Goal: Task Accomplishment & Management: Manage account settings

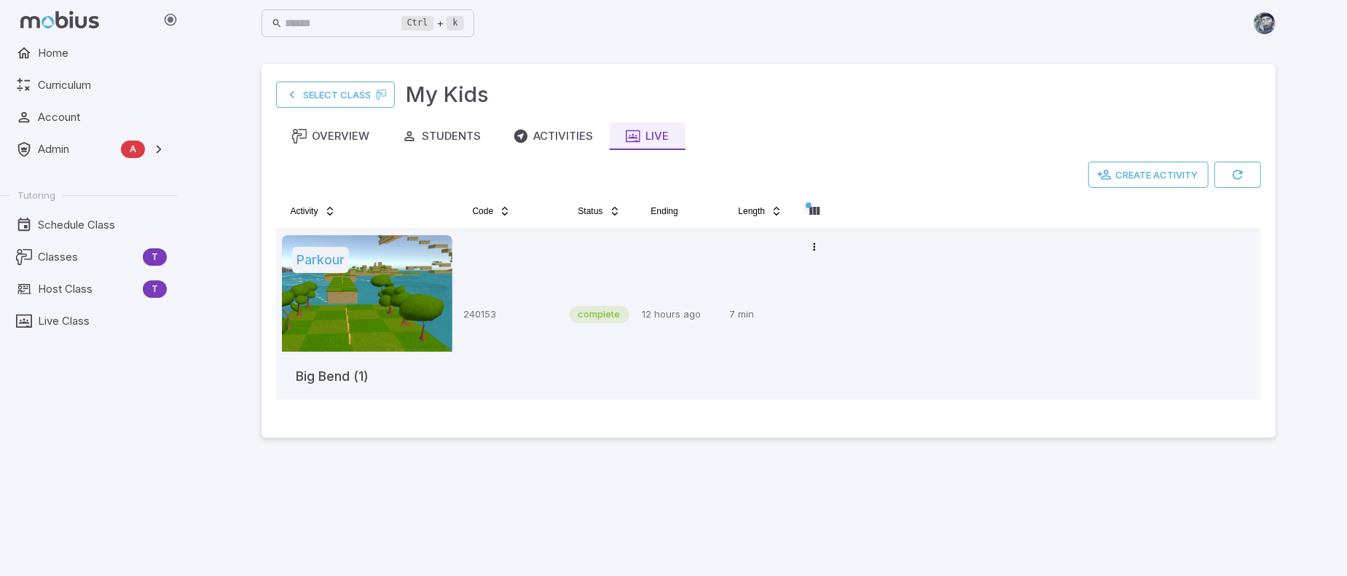
click at [1038, 499] on main "Select Class My Kids Overview Students Activities Live Create Activity Activity…" at bounding box center [768, 312] width 1049 height 530
click at [51, 58] on span "Home" at bounding box center [102, 53] width 129 height 16
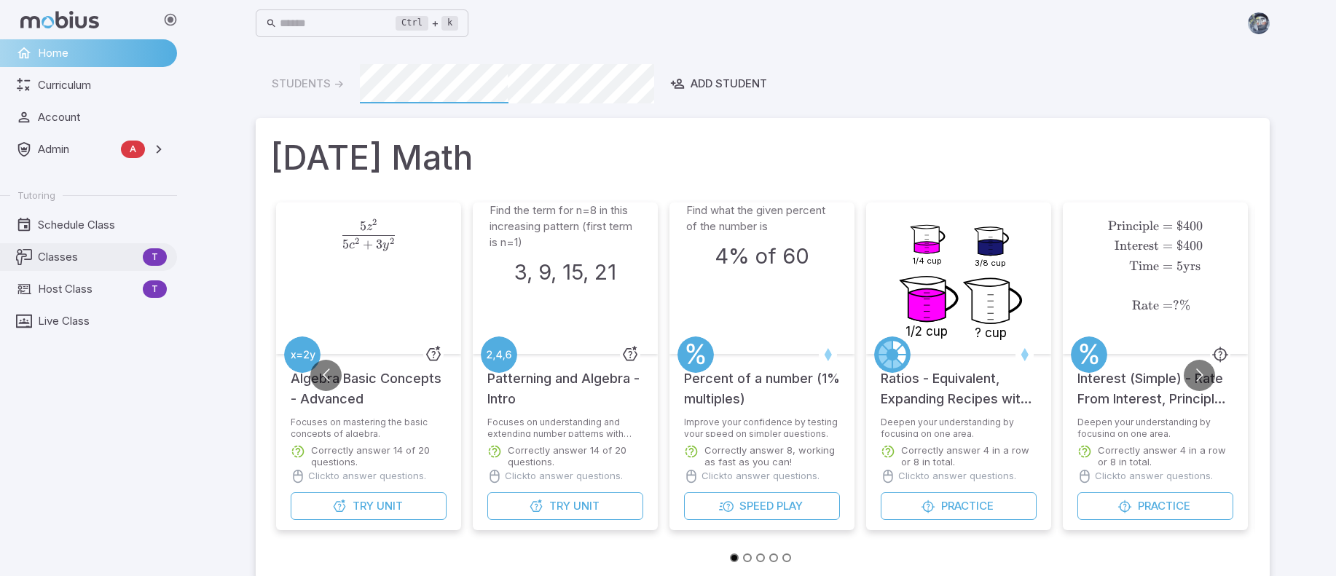
click at [62, 251] on span "Classes" at bounding box center [87, 257] width 99 height 16
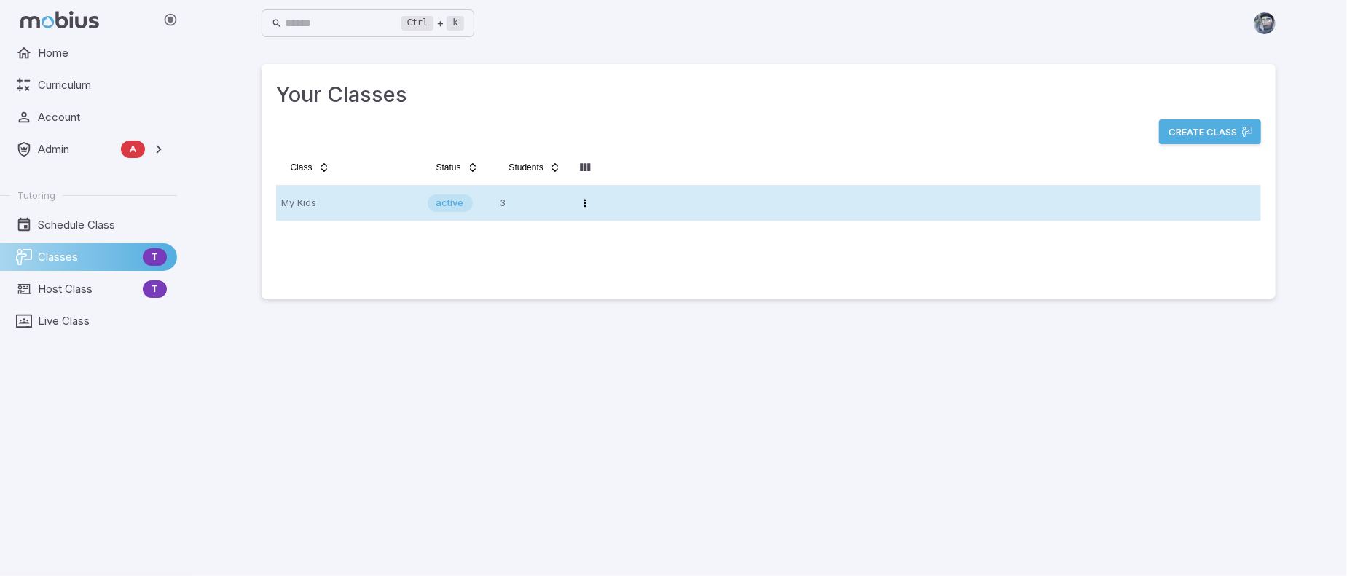
click at [377, 203] on p "My Kids" at bounding box center [349, 203] width 134 height 23
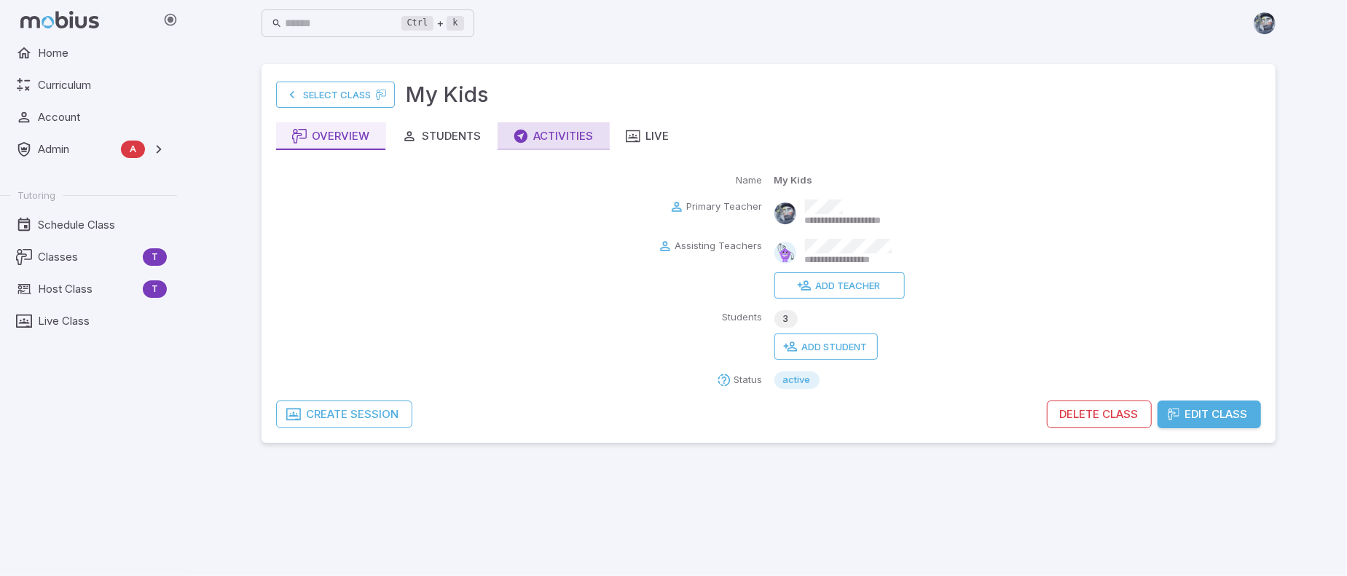
click at [573, 135] on div "Activities" at bounding box center [554, 136] width 80 height 16
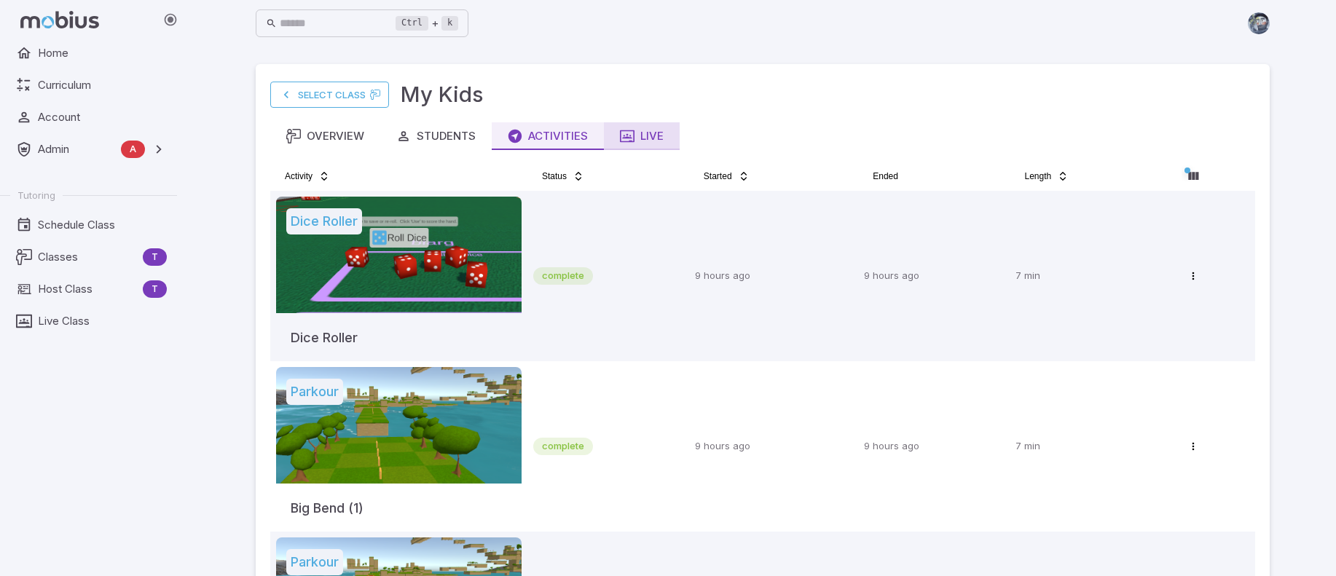
click at [651, 135] on div "Live" at bounding box center [642, 136] width 44 height 16
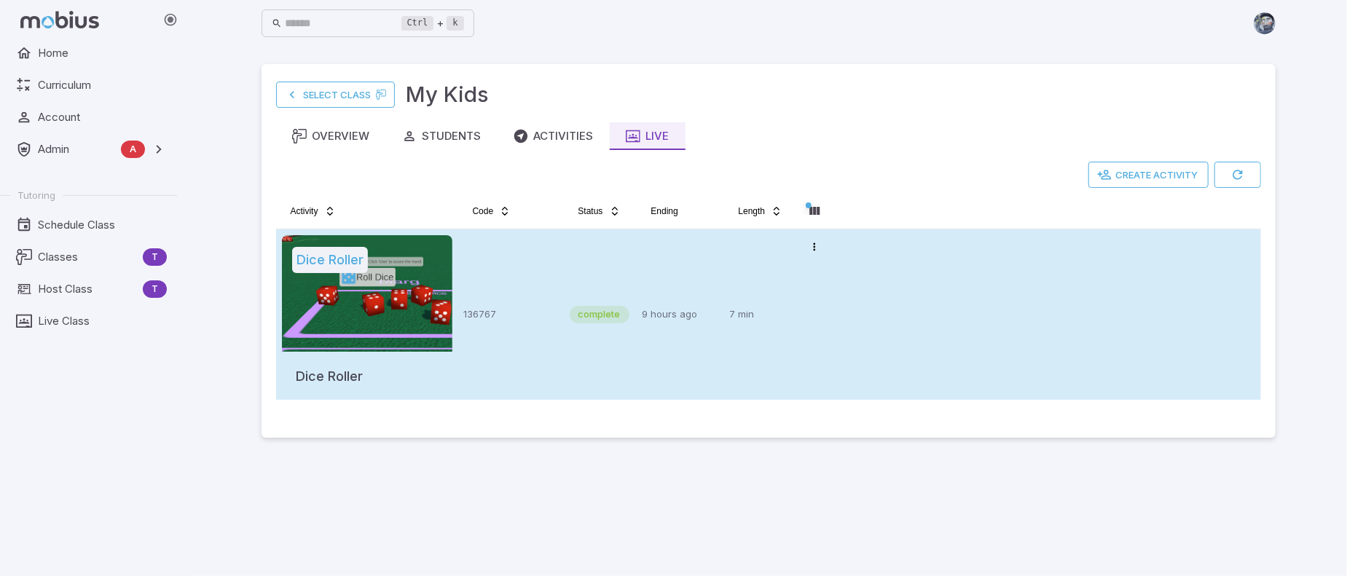
click at [669, 296] on p "9 hours ago" at bounding box center [681, 314] width 76 height 159
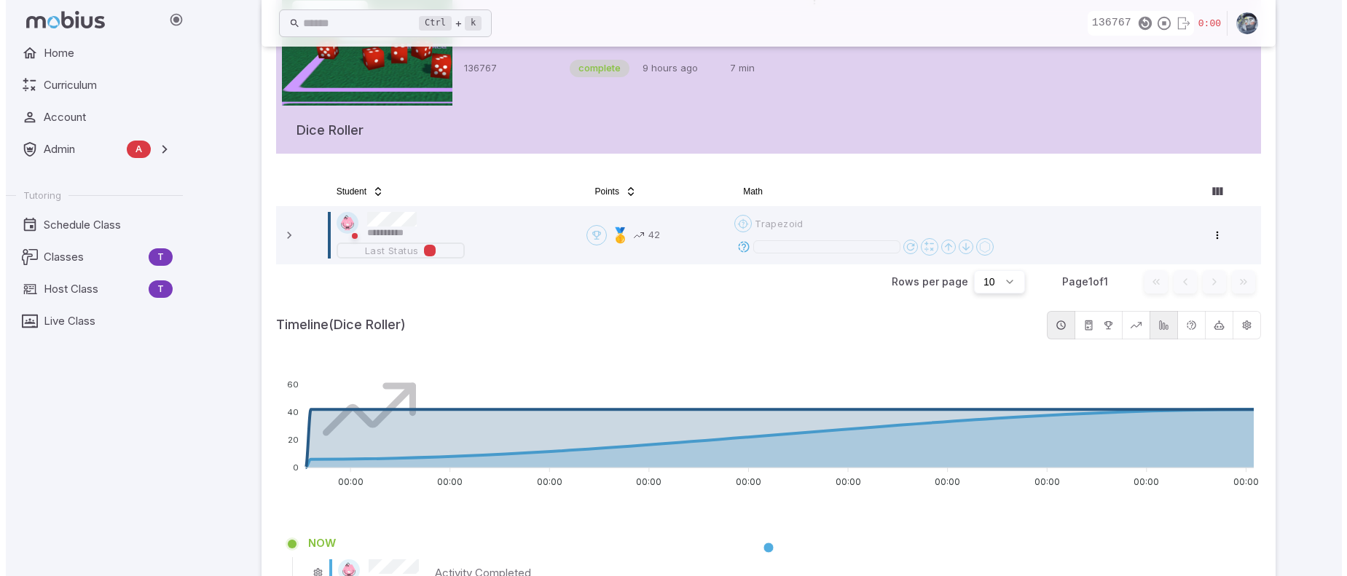
scroll to position [219, 0]
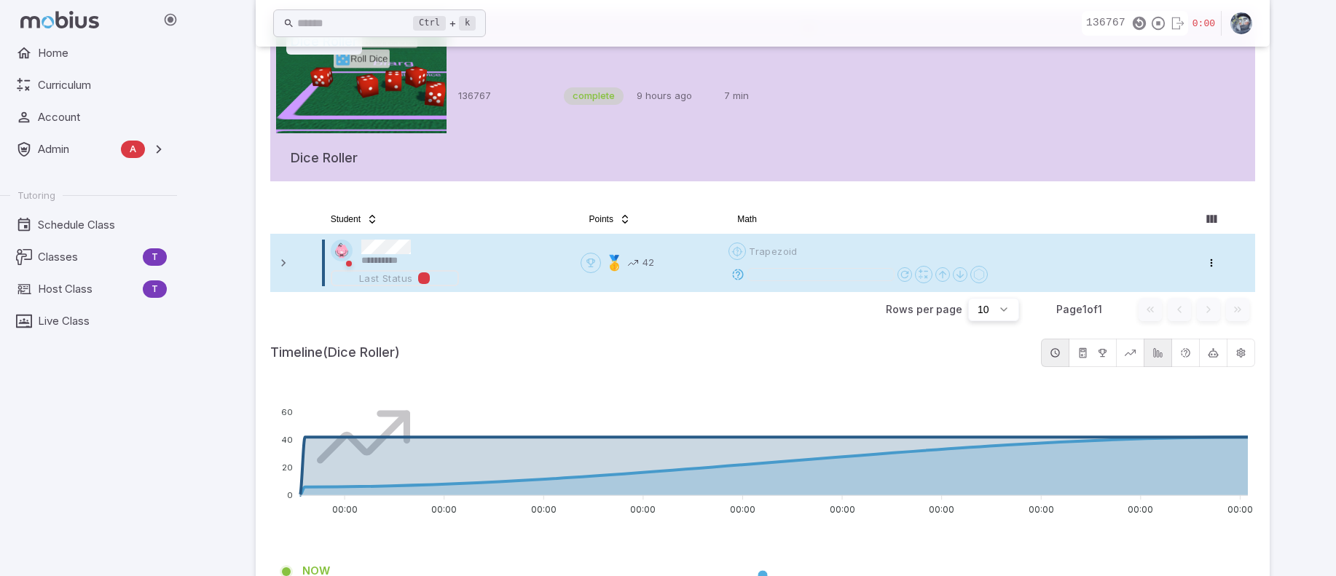
click at [742, 272] on icon at bounding box center [738, 274] width 13 height 13
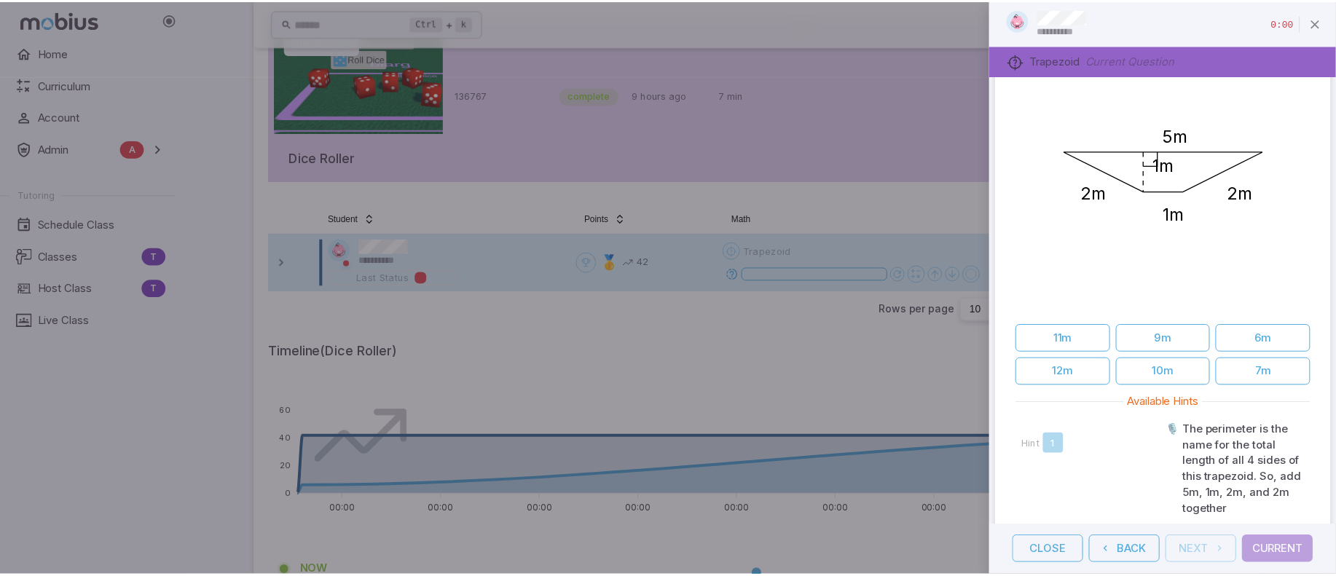
scroll to position [103, 0]
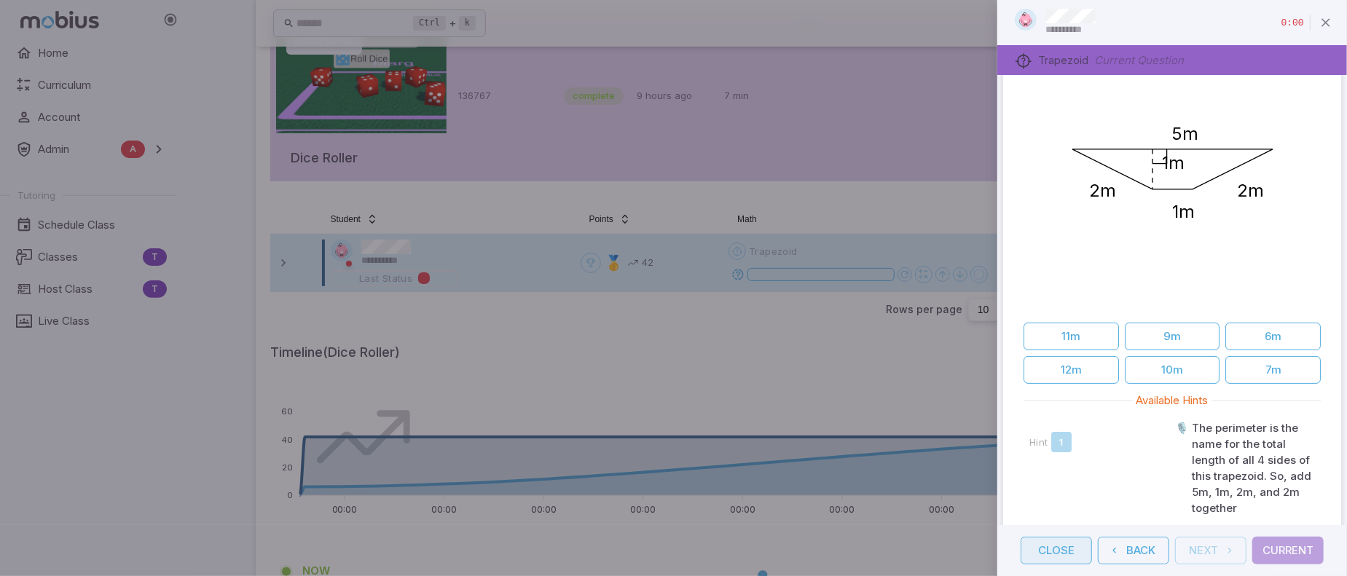
click at [1043, 552] on button "Close" at bounding box center [1056, 551] width 71 height 28
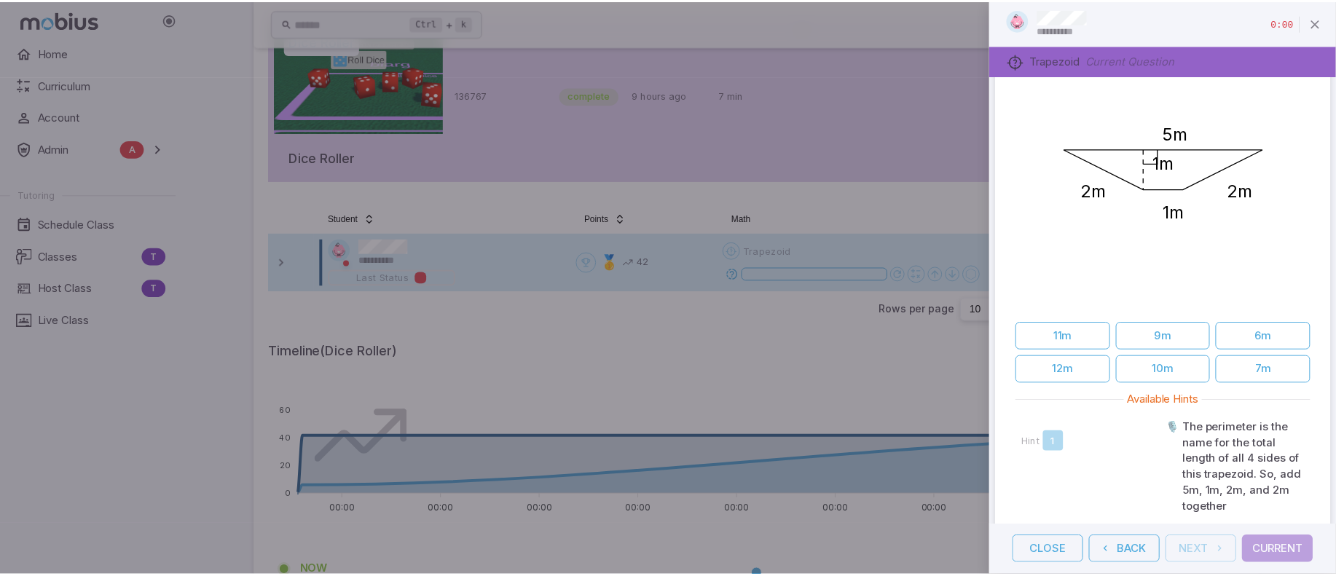
scroll to position [50, 0]
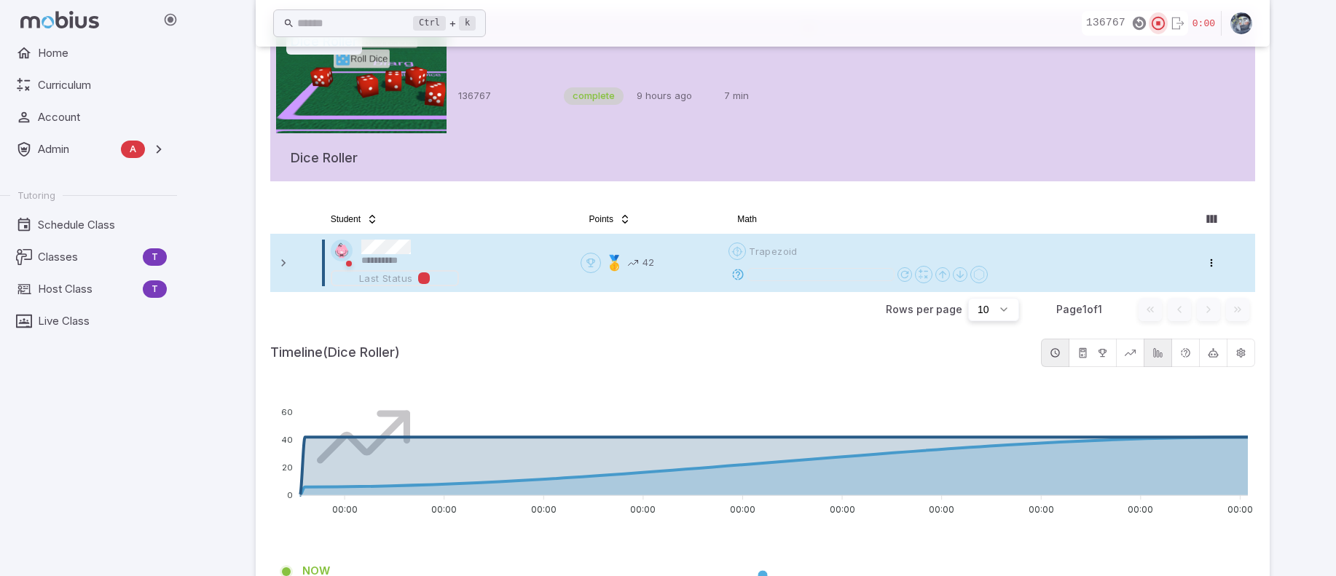
click at [1159, 23] on icon "button" at bounding box center [1159, 23] width 16 height 16
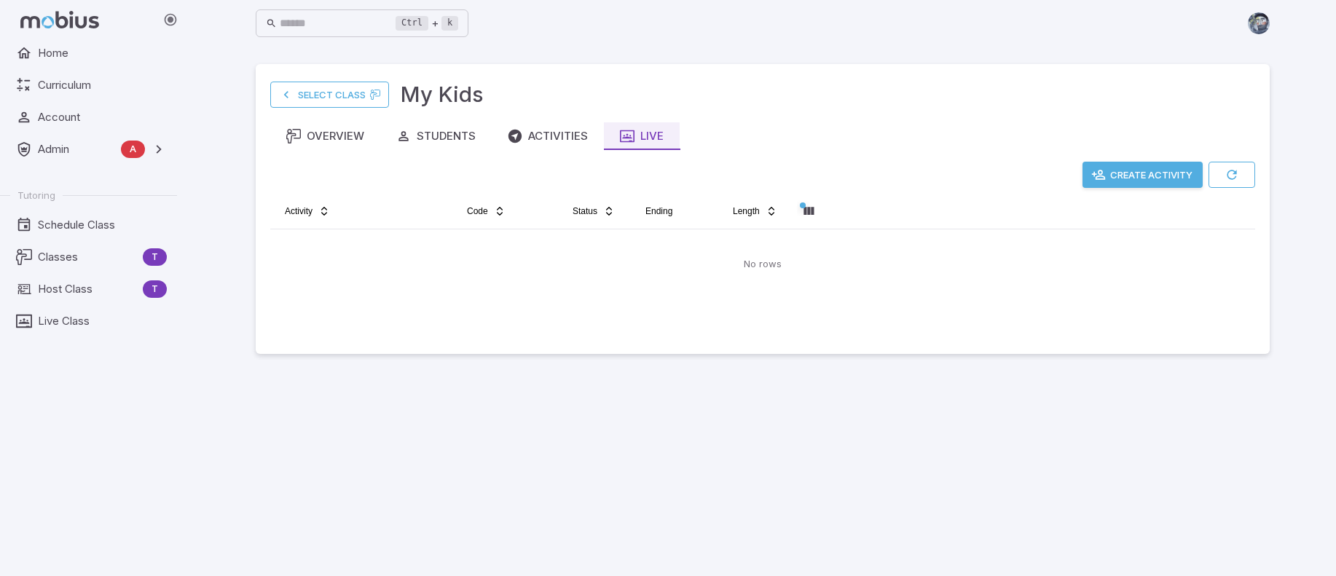
scroll to position [0, 0]
click at [92, 222] on span "Schedule Class" at bounding box center [102, 225] width 129 height 16
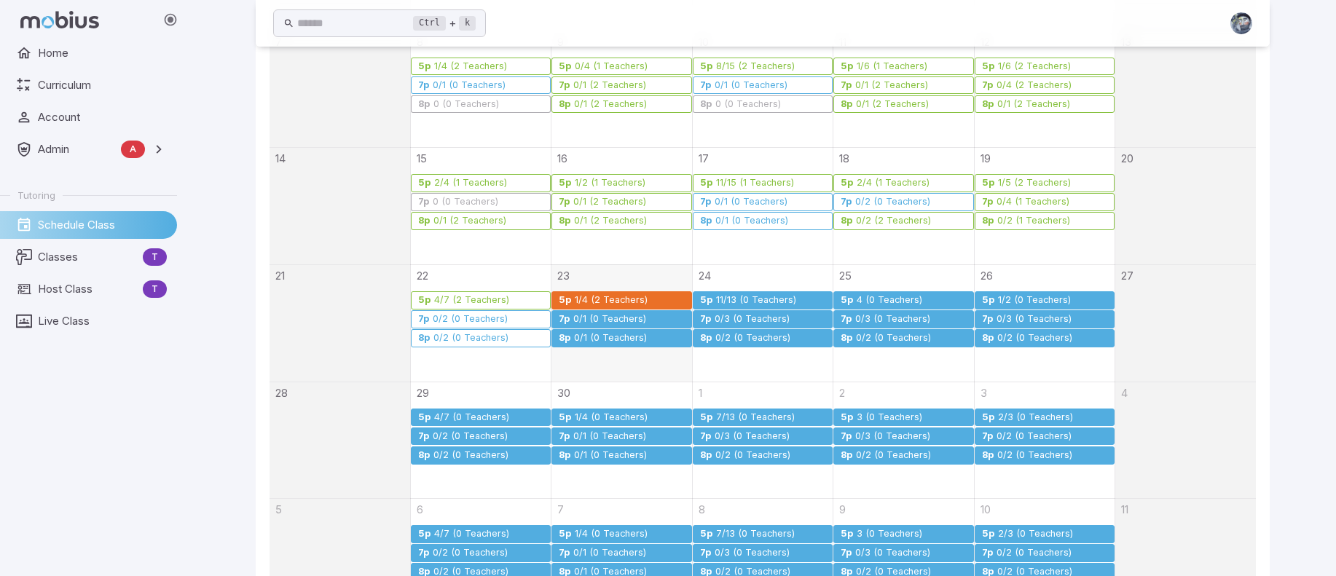
scroll to position [364, 0]
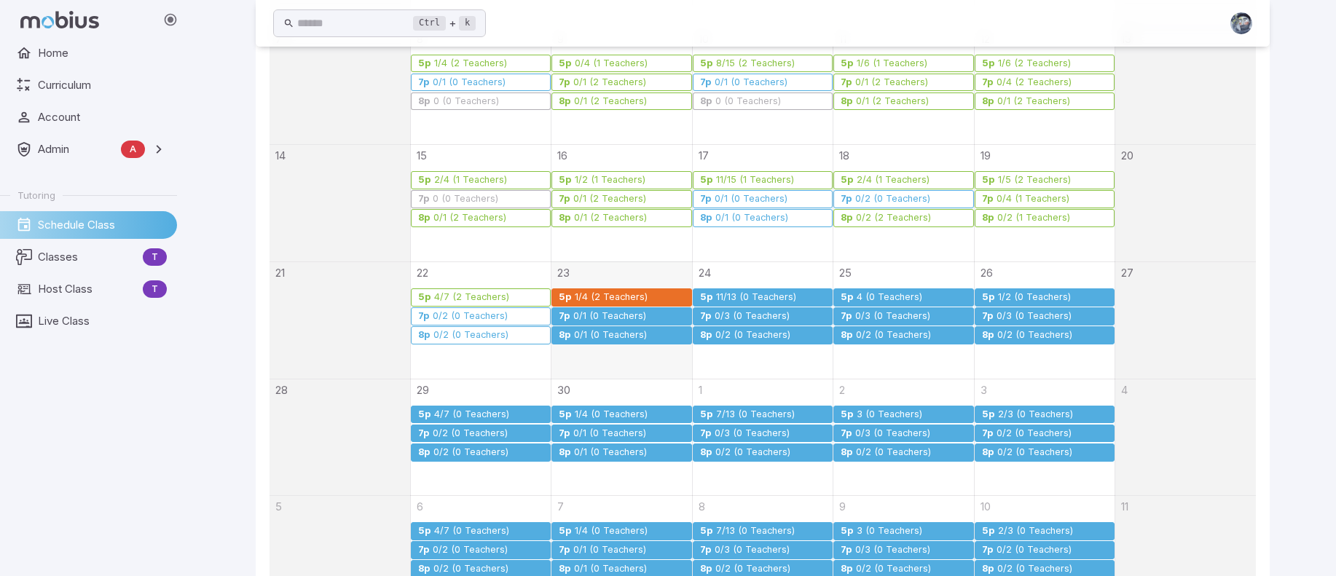
click at [606, 314] on div "0/1 (0 Teachers)" at bounding box center [610, 316] width 74 height 11
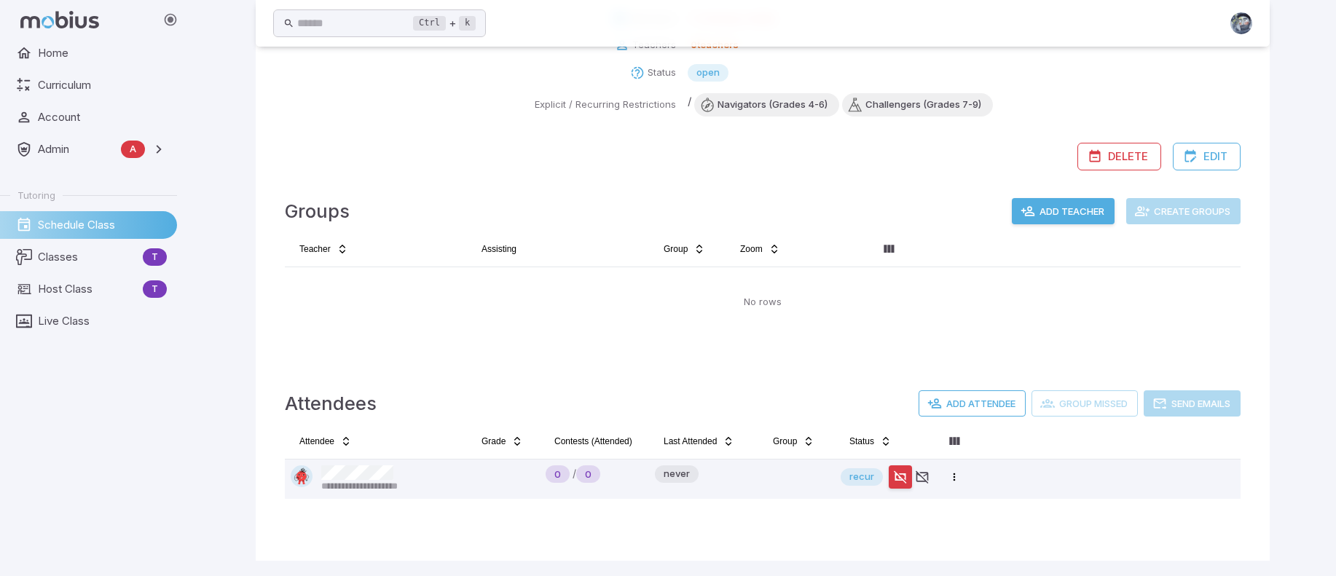
scroll to position [0, 0]
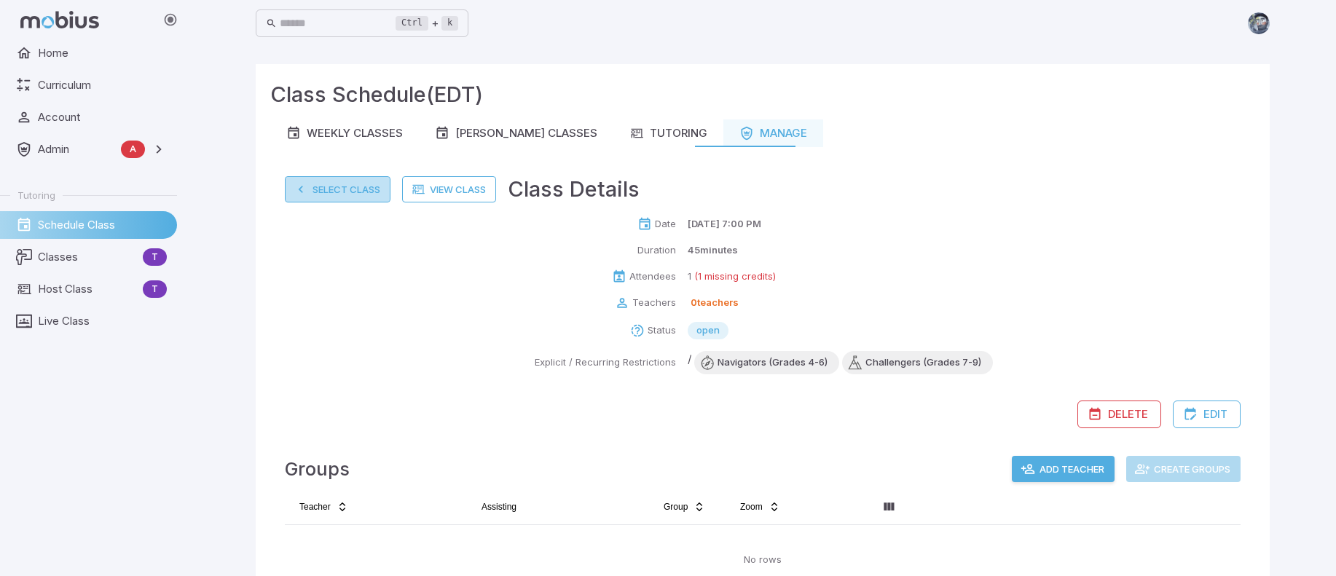
click at [320, 192] on button "Select Class" at bounding box center [338, 189] width 106 height 26
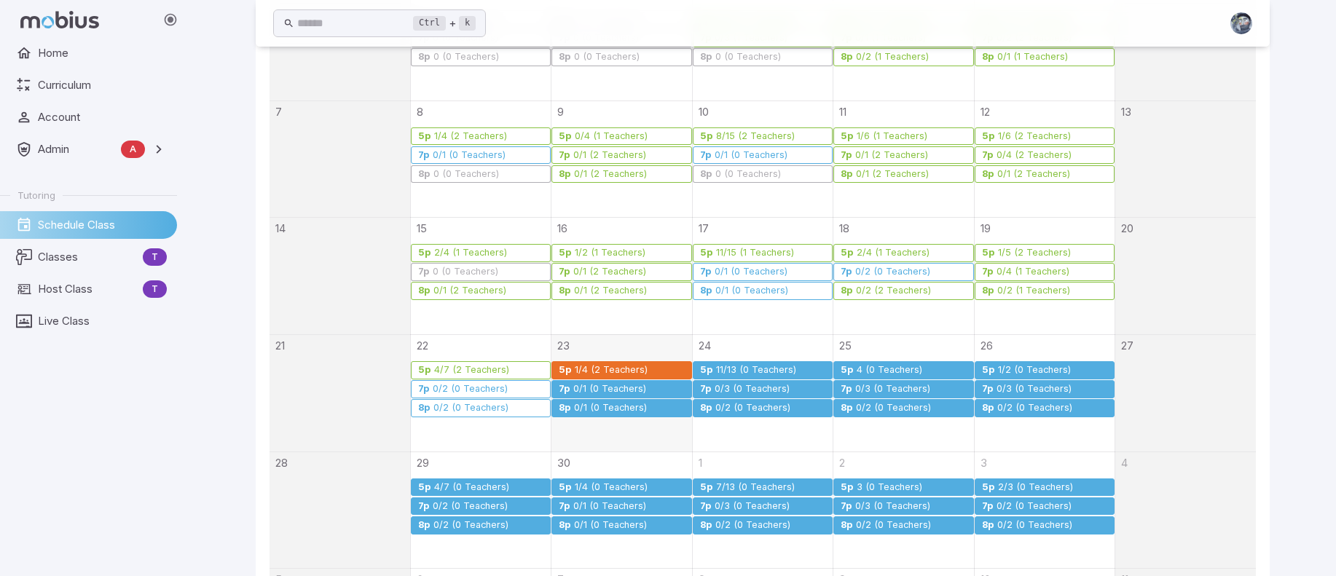
click at [592, 403] on div "0/1 (0 Teachers)" at bounding box center [610, 408] width 74 height 11
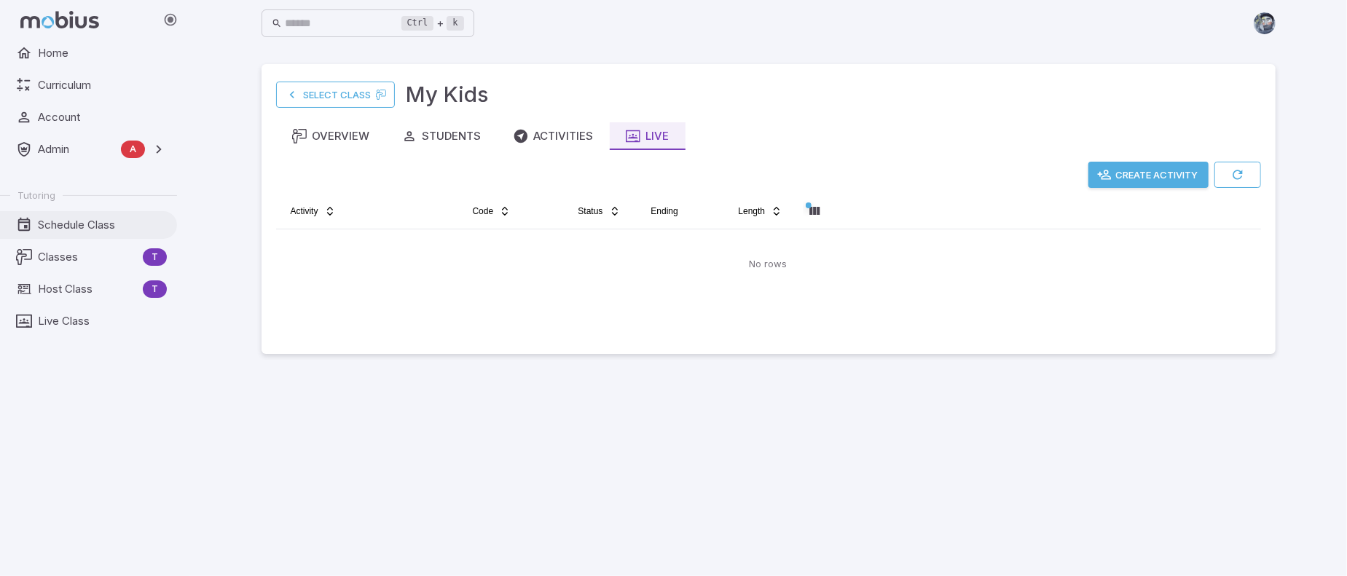
click at [100, 220] on span "Schedule Class" at bounding box center [102, 225] width 129 height 16
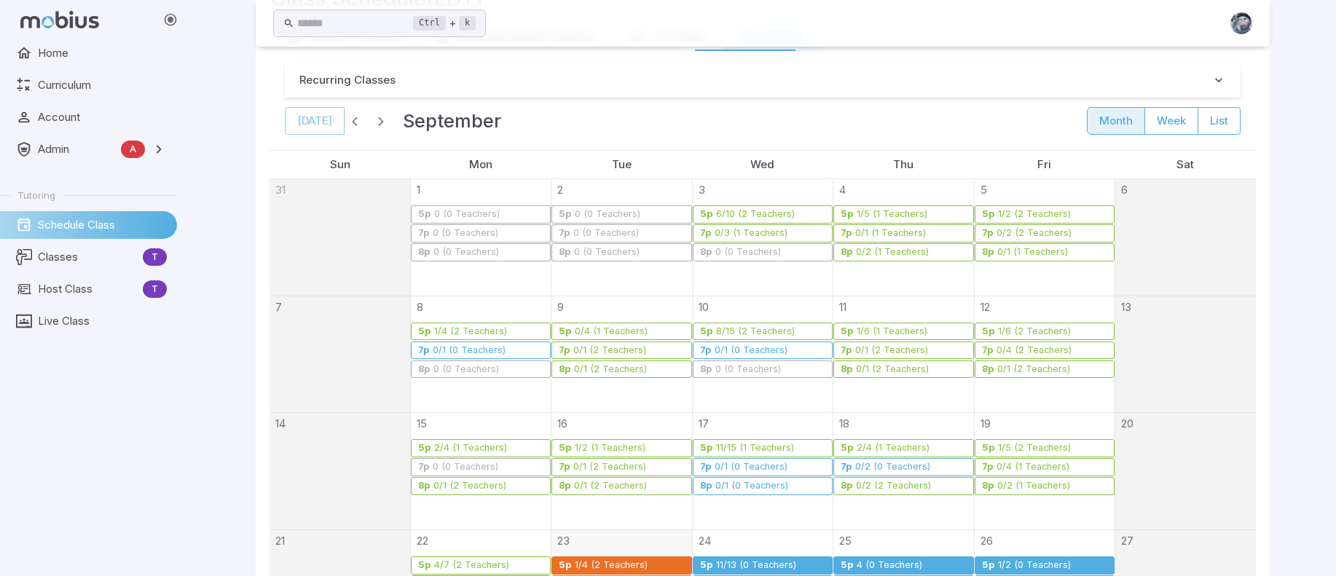
scroll to position [291, 0]
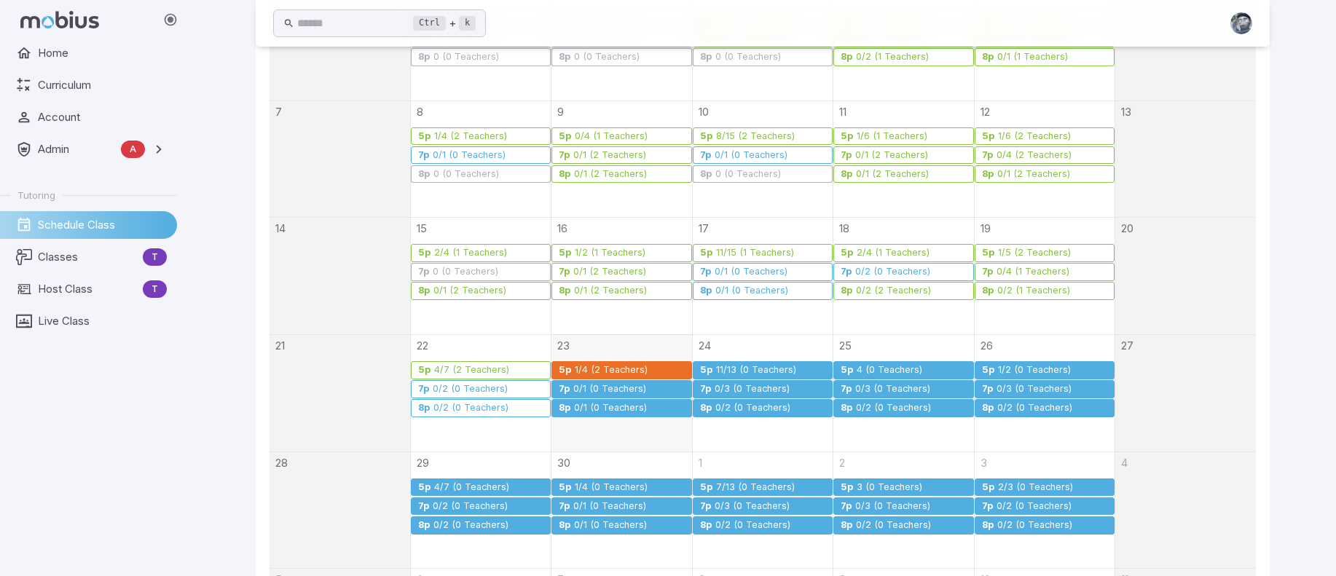
click at [637, 361] on link "5p [DATE] (2 Teachers)" at bounding box center [622, 370] width 140 height 18
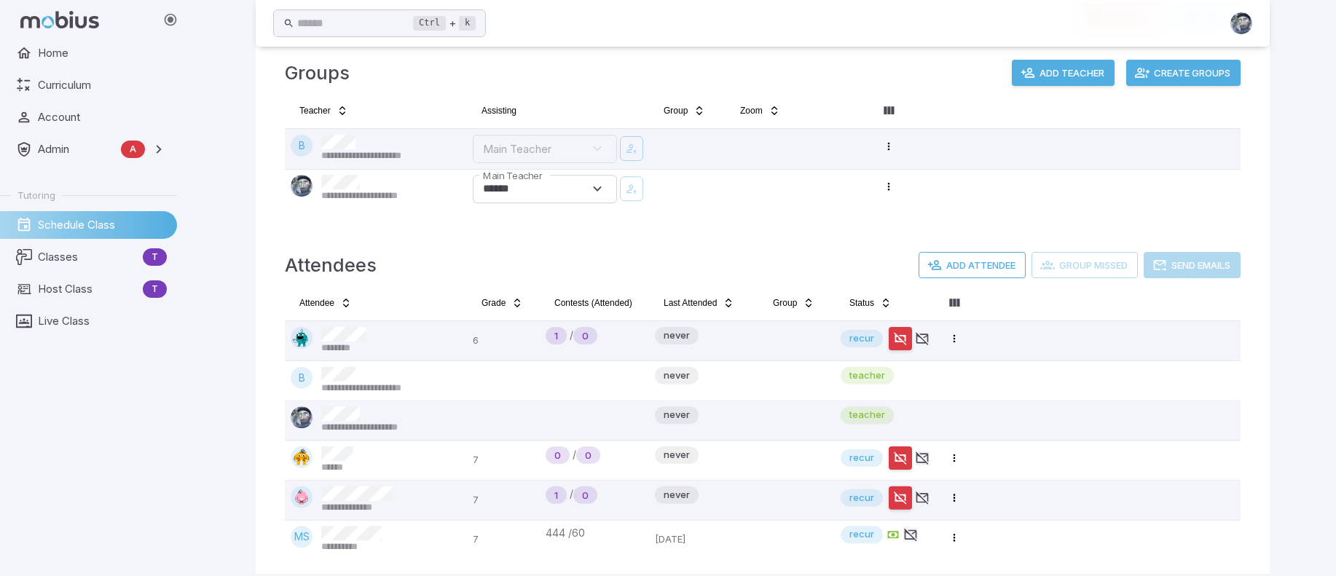
scroll to position [411, 0]
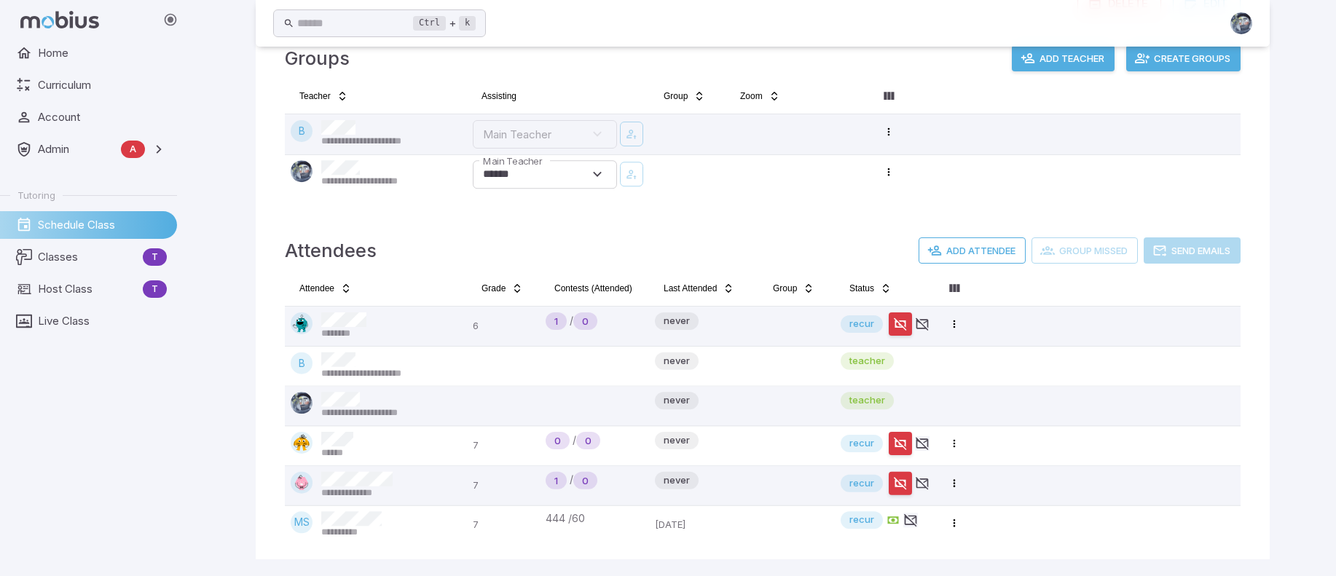
click at [1185, 58] on button "Create Groups" at bounding box center [1183, 58] width 114 height 26
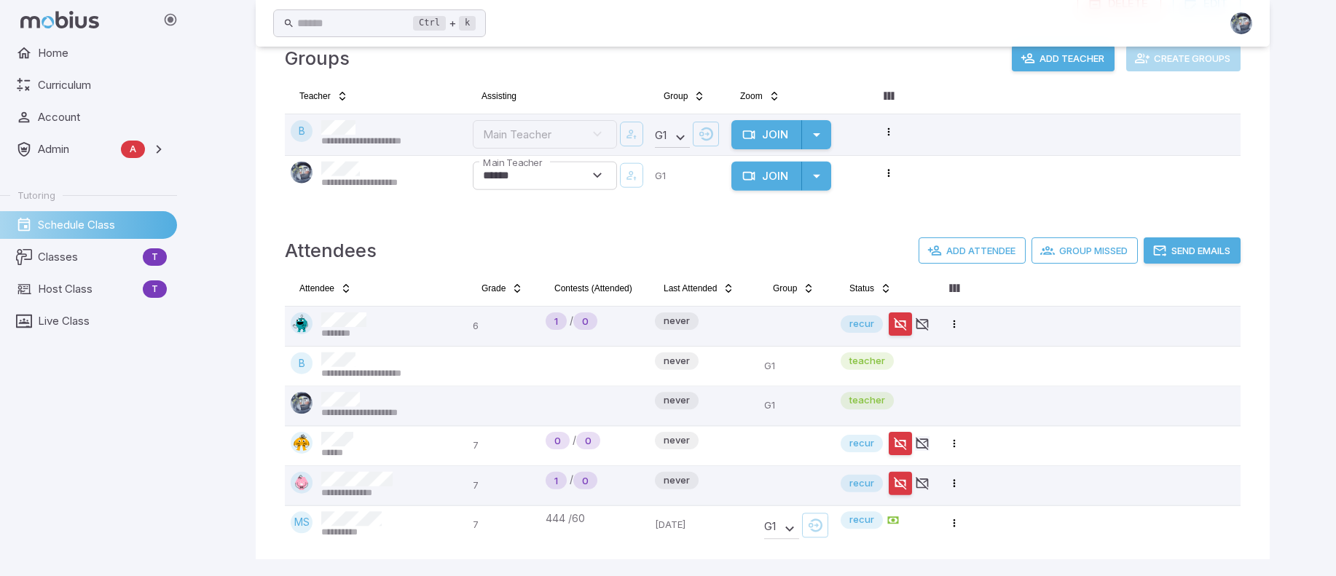
click at [1191, 246] on button "Send Emails" at bounding box center [1192, 251] width 97 height 26
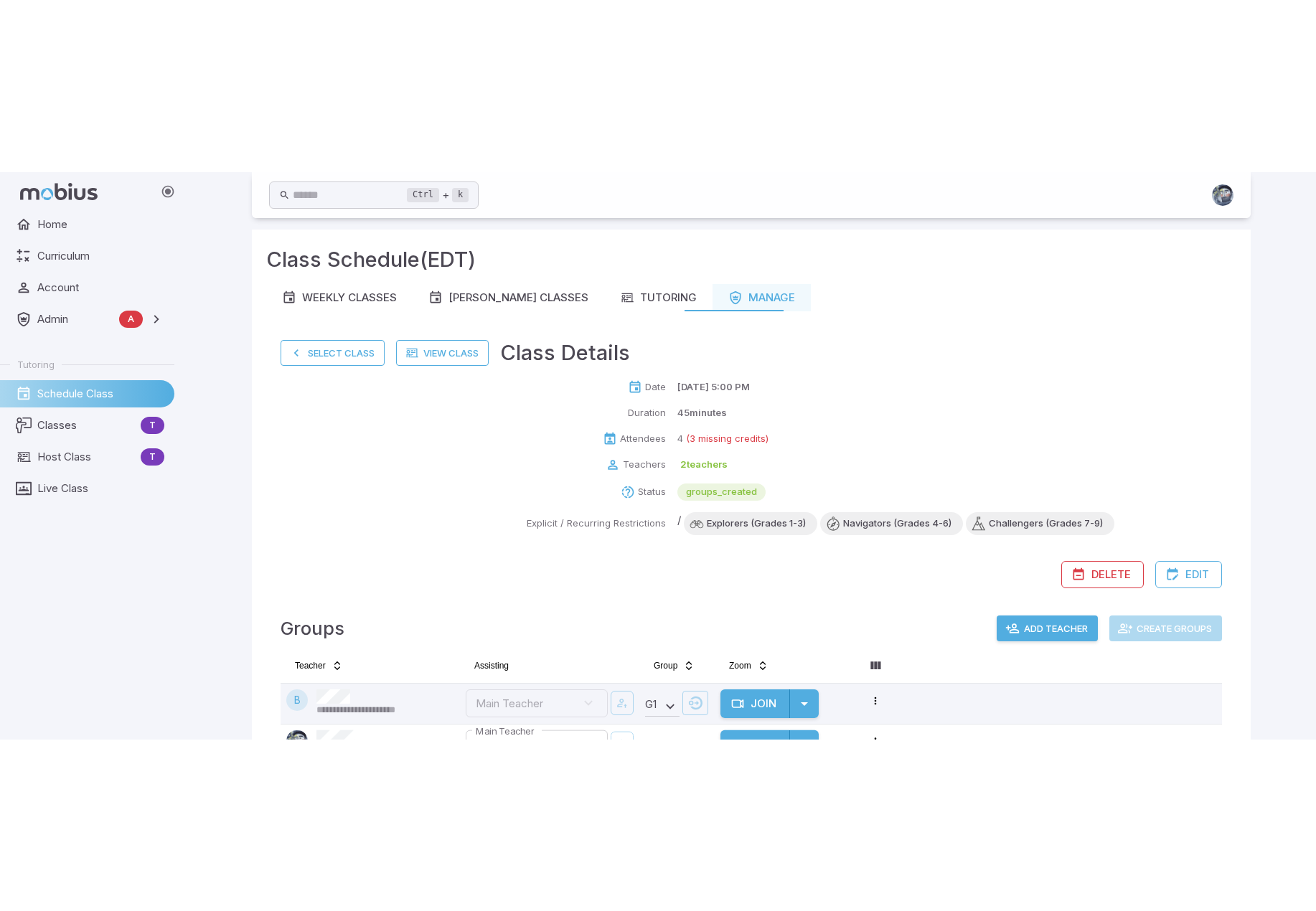
scroll to position [0, 0]
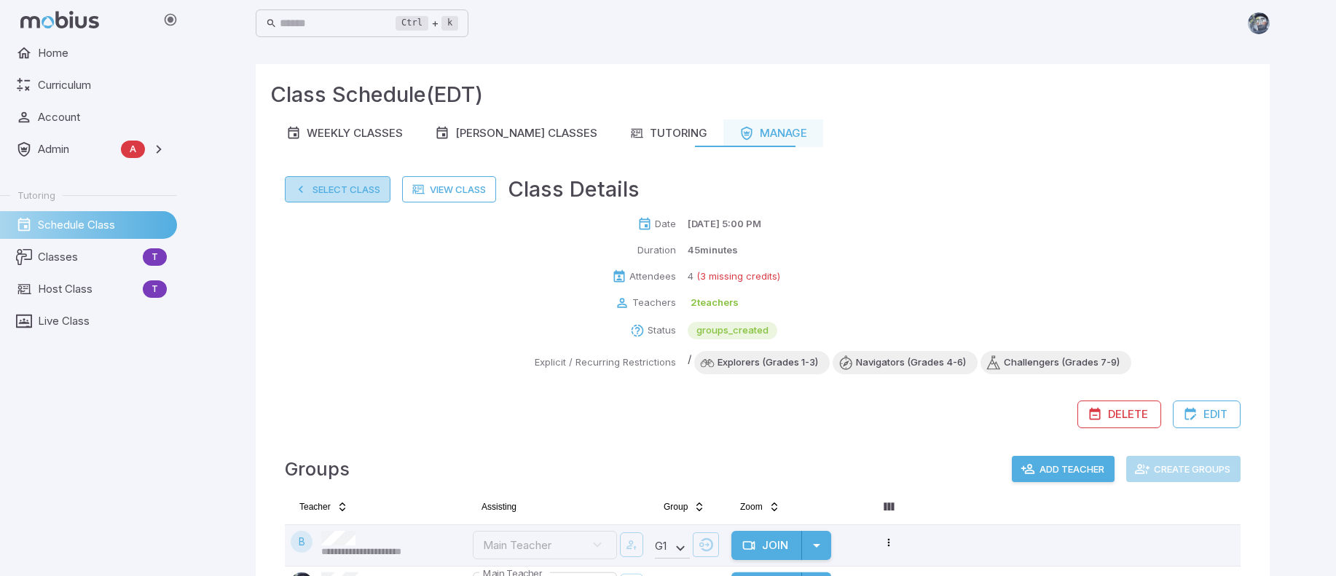
click at [331, 186] on button "Select Class" at bounding box center [338, 189] width 106 height 26
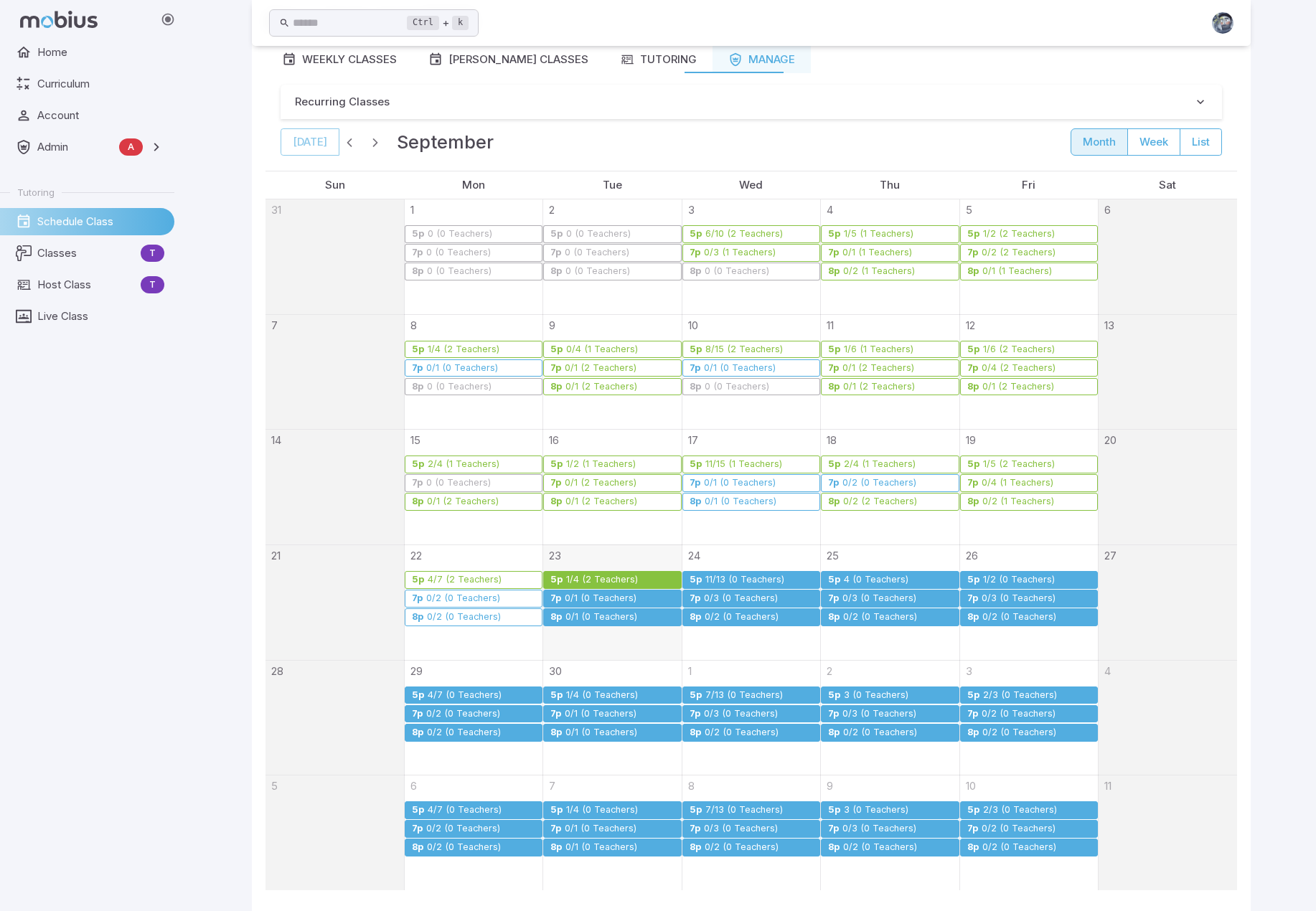
scroll to position [154, 0]
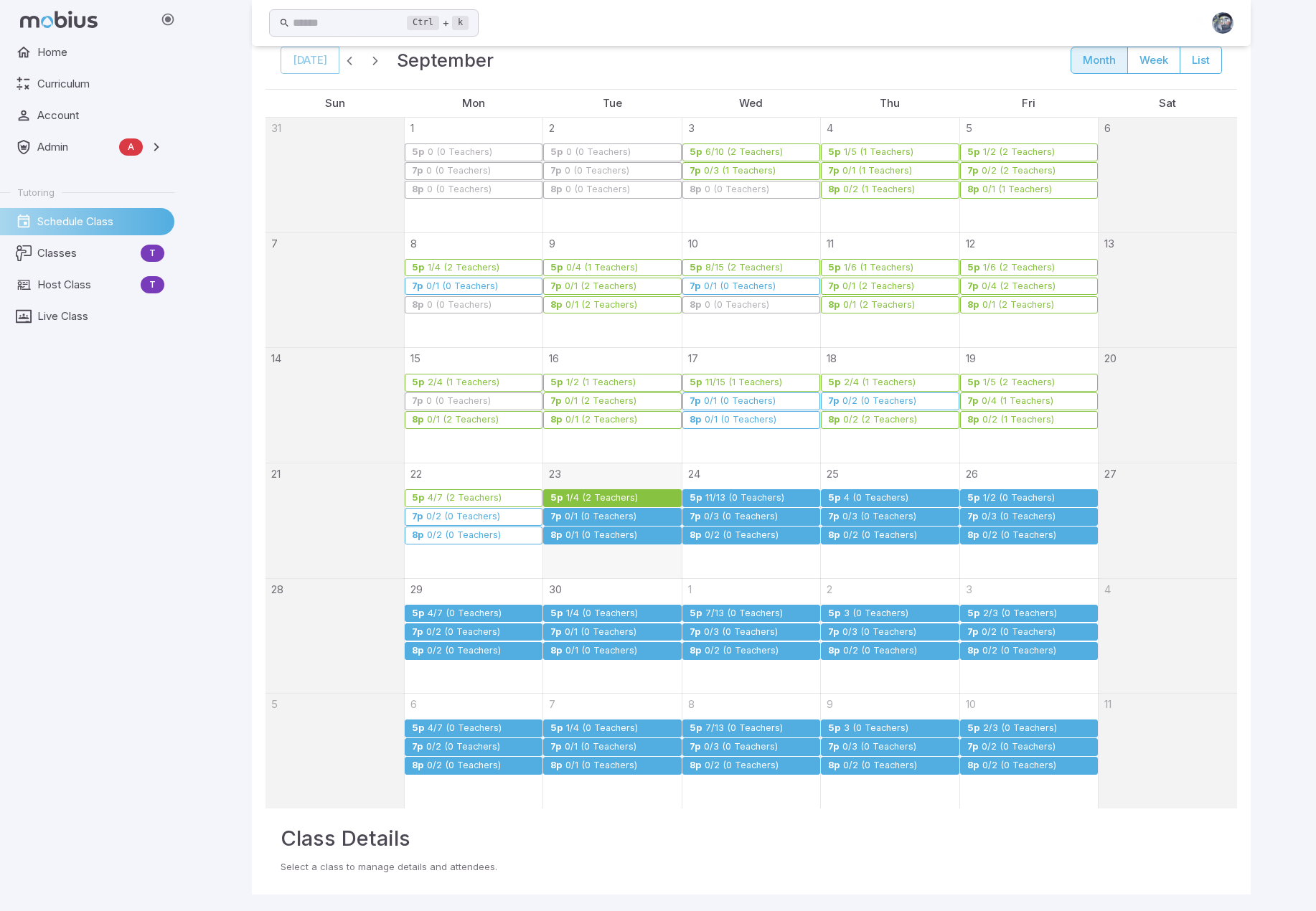
click at [603, 516] on div "0/1 (0 Teachers)" at bounding box center [601, 517] width 73 height 11
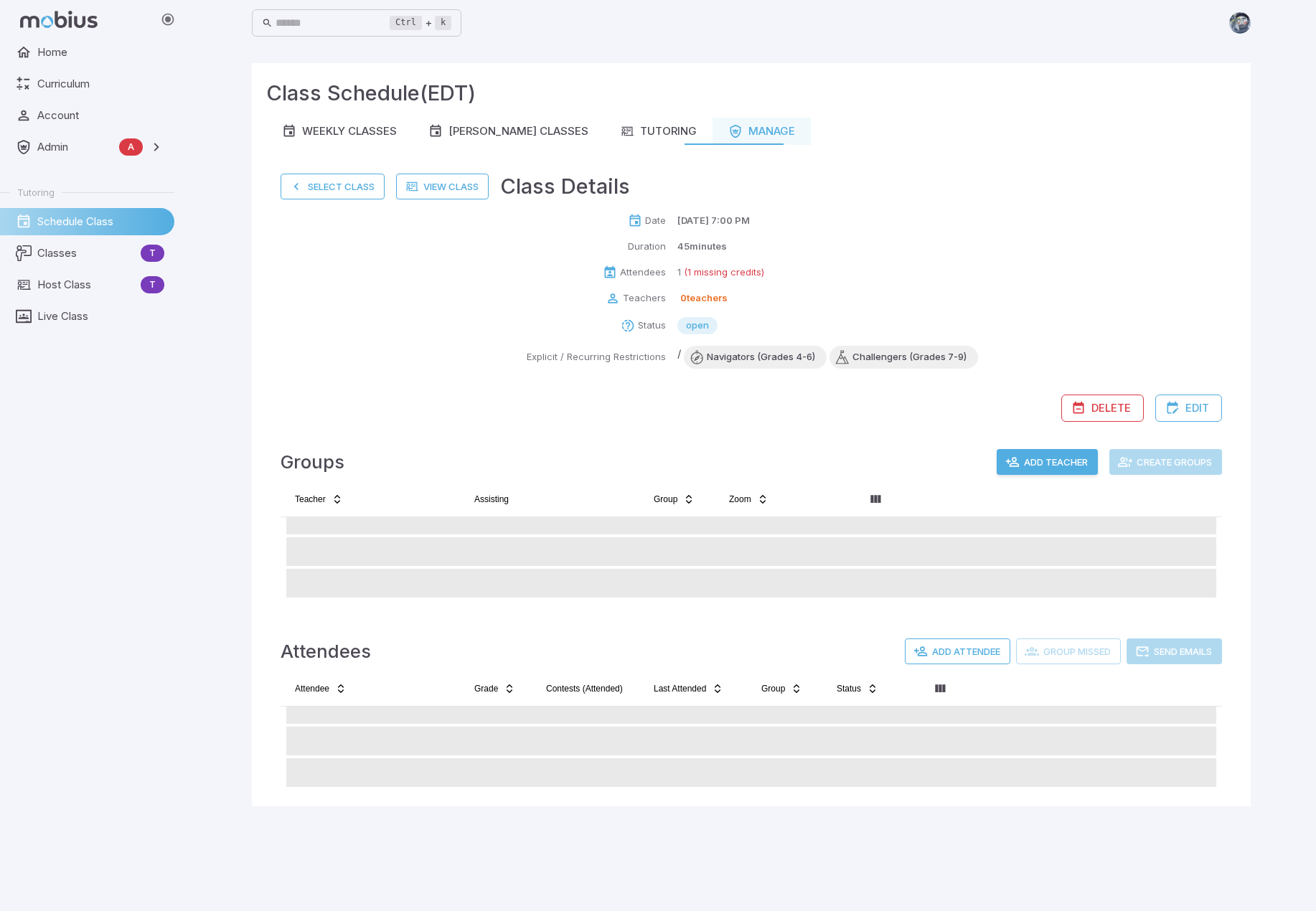
scroll to position [0, 0]
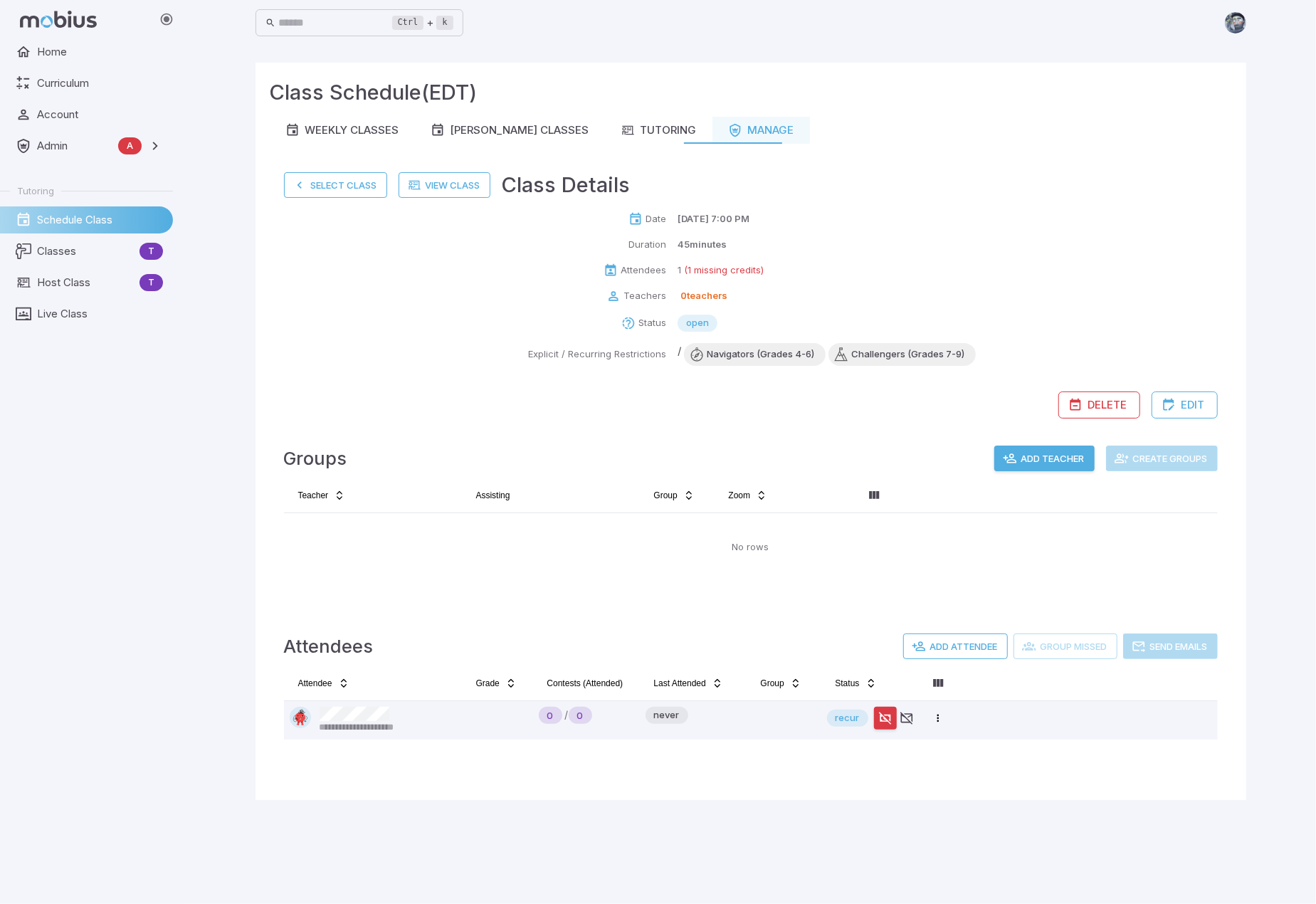
click at [1056, 458] on button "Add Teacher" at bounding box center [1044, 458] width 101 height 25
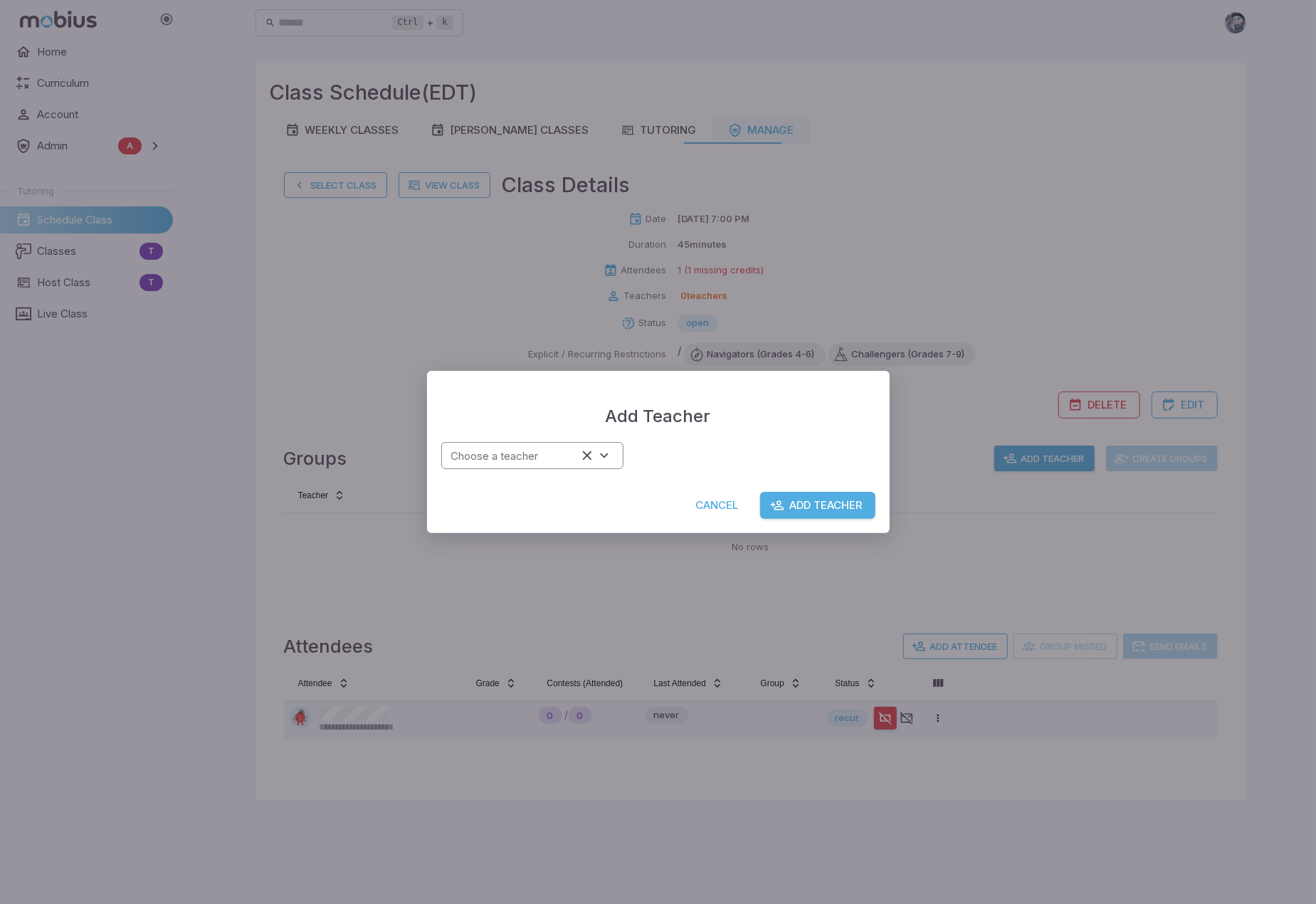
click at [544, 455] on input "Choose a teacher" at bounding box center [511, 456] width 132 height 20
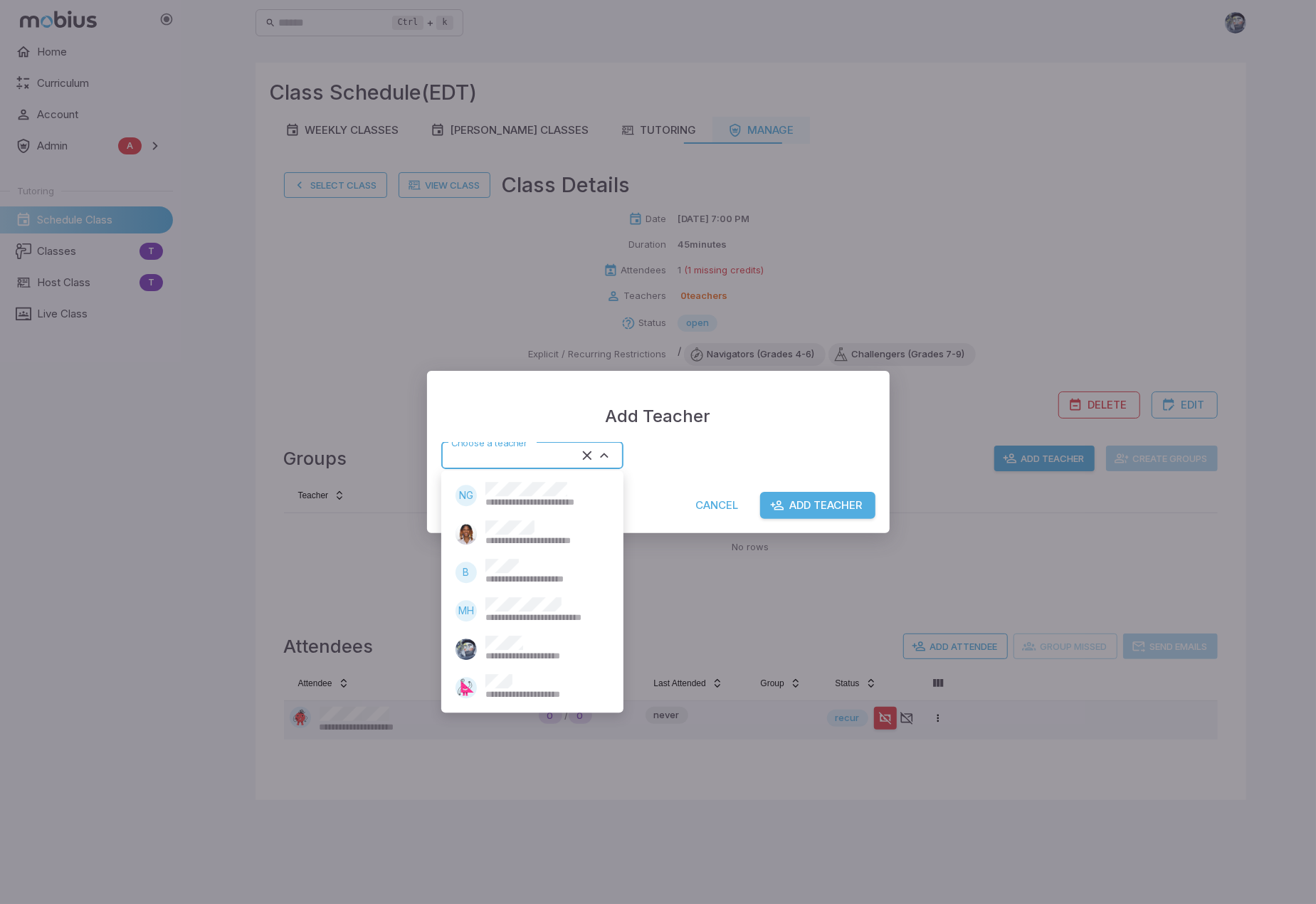
type input "******"
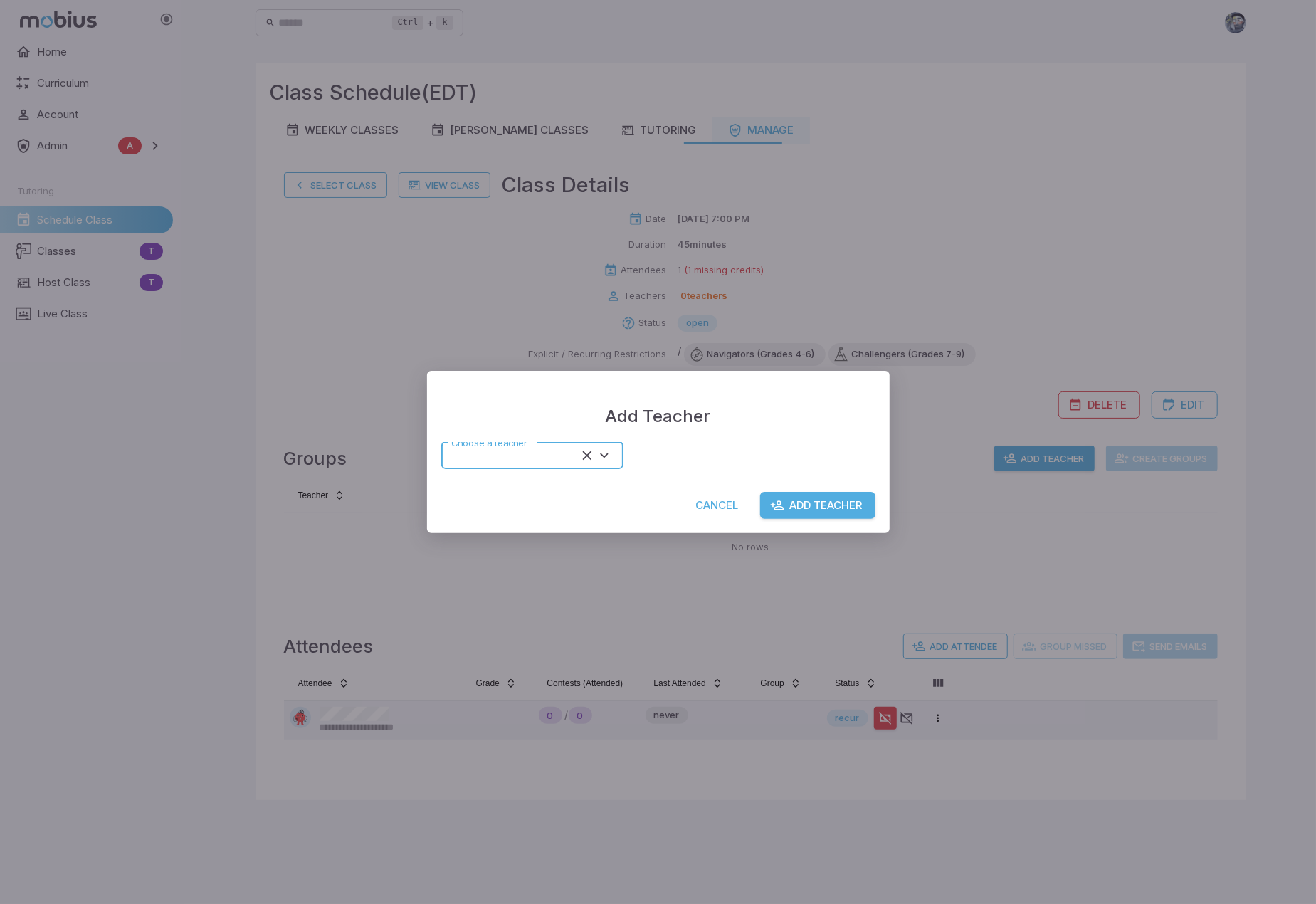
click at [824, 502] on button "Add Teacher" at bounding box center [818, 505] width 115 height 27
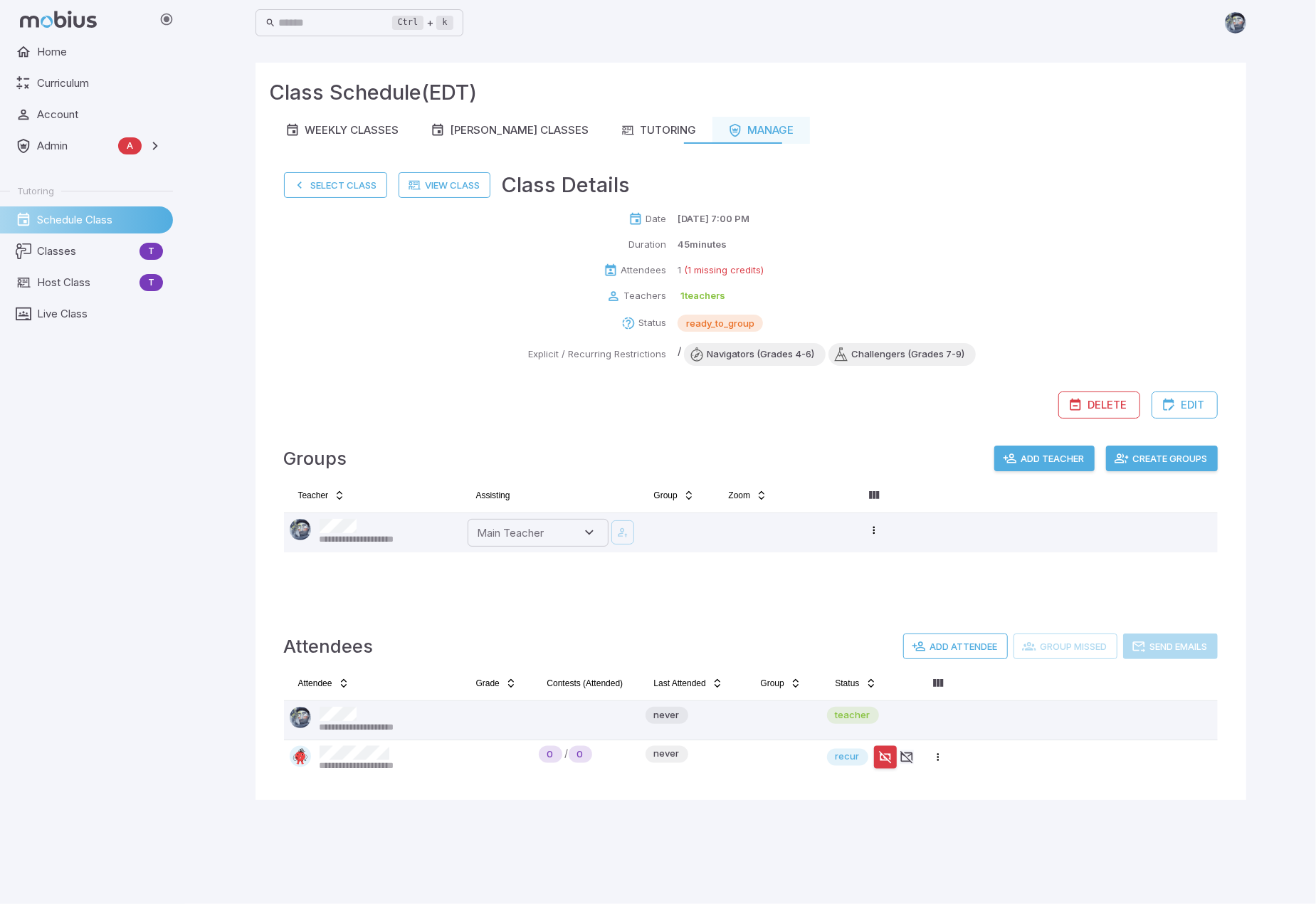
click at [1183, 460] on button "Create Groups" at bounding box center [1162, 458] width 111 height 25
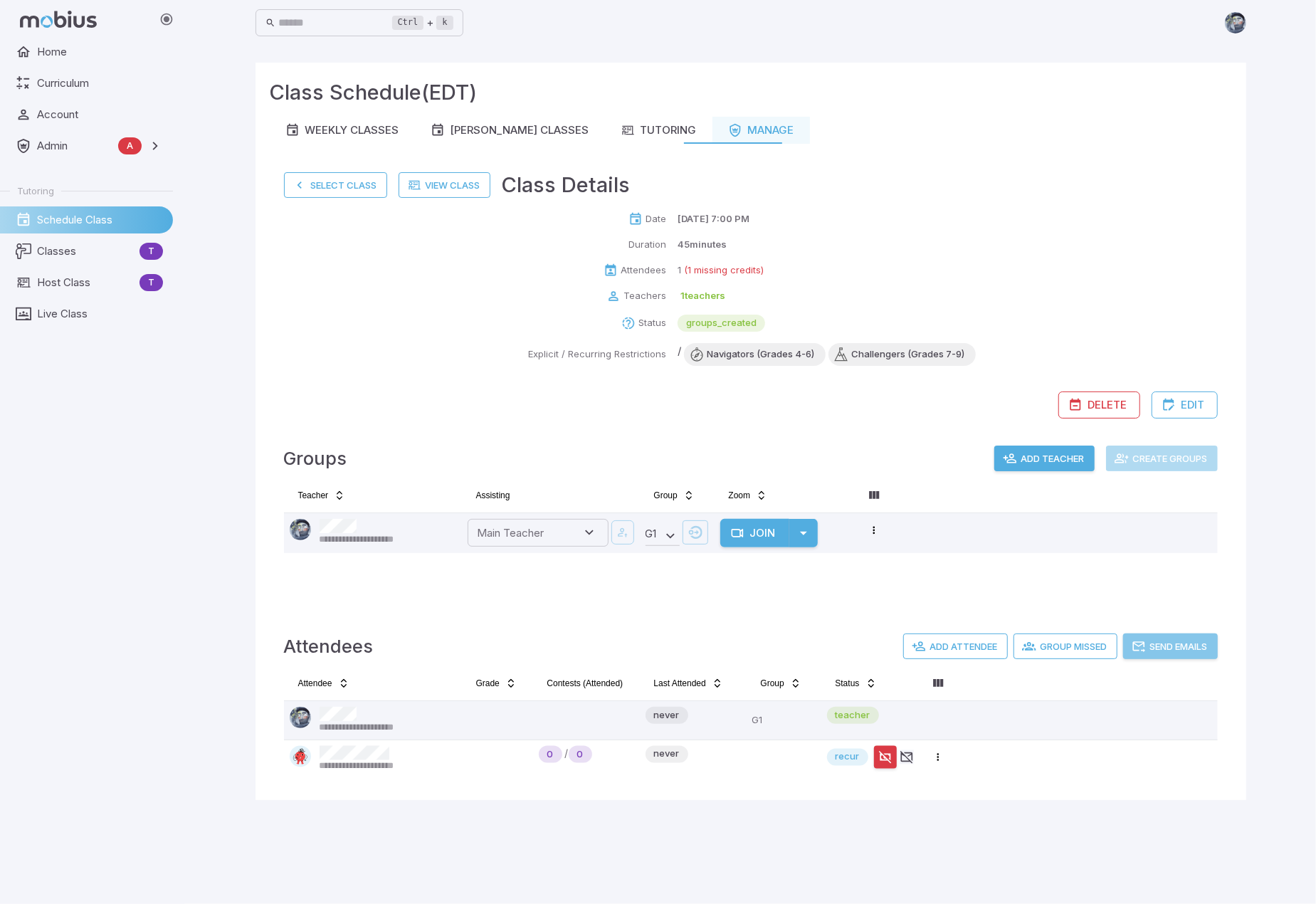
click at [1173, 563] on button "Send Emails" at bounding box center [1170, 646] width 95 height 25
click at [333, 183] on button "Select Class" at bounding box center [336, 185] width 104 height 25
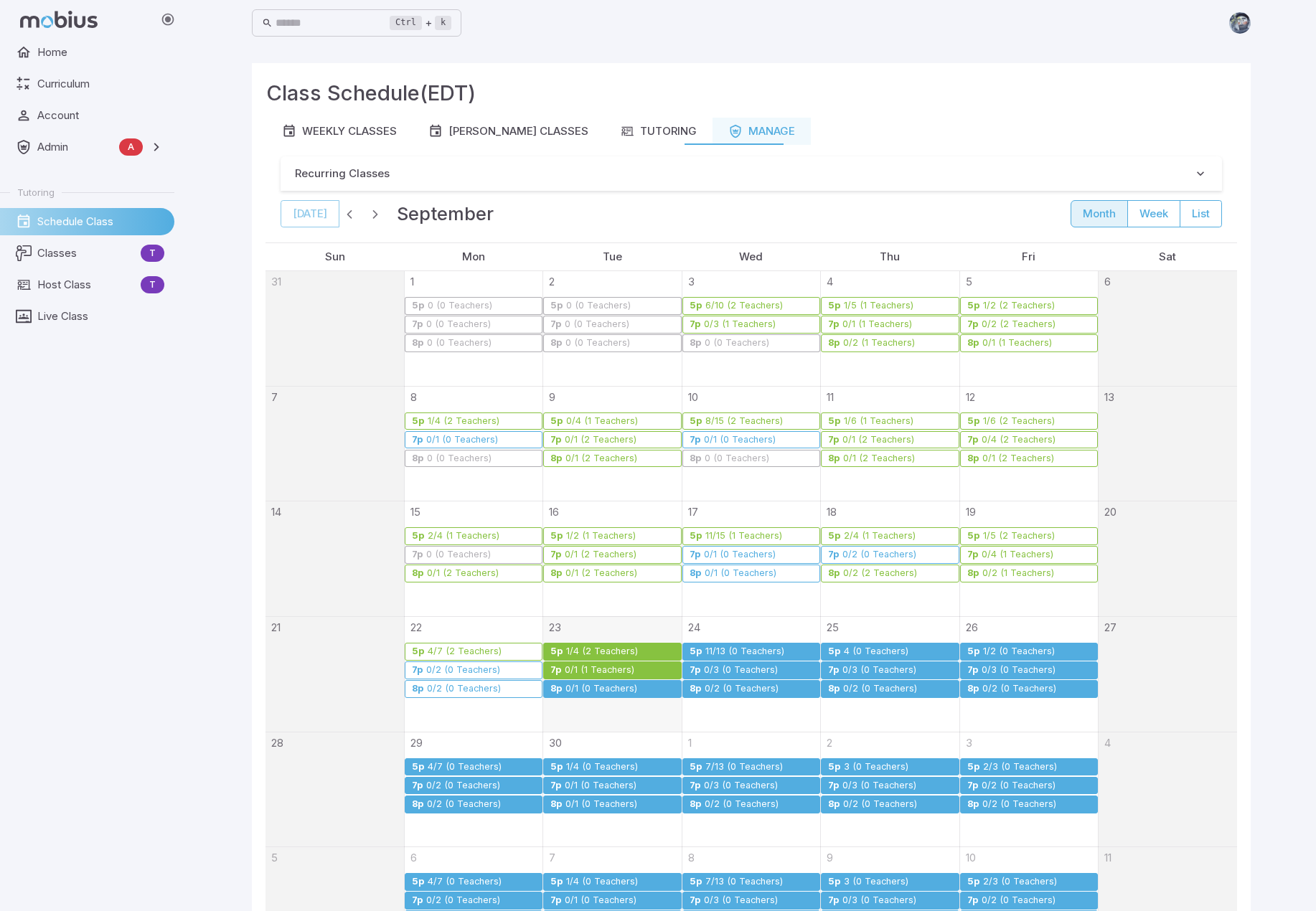
click at [647, 567] on div "0/1 (0 Teachers)" at bounding box center [619, 688] width 109 height 11
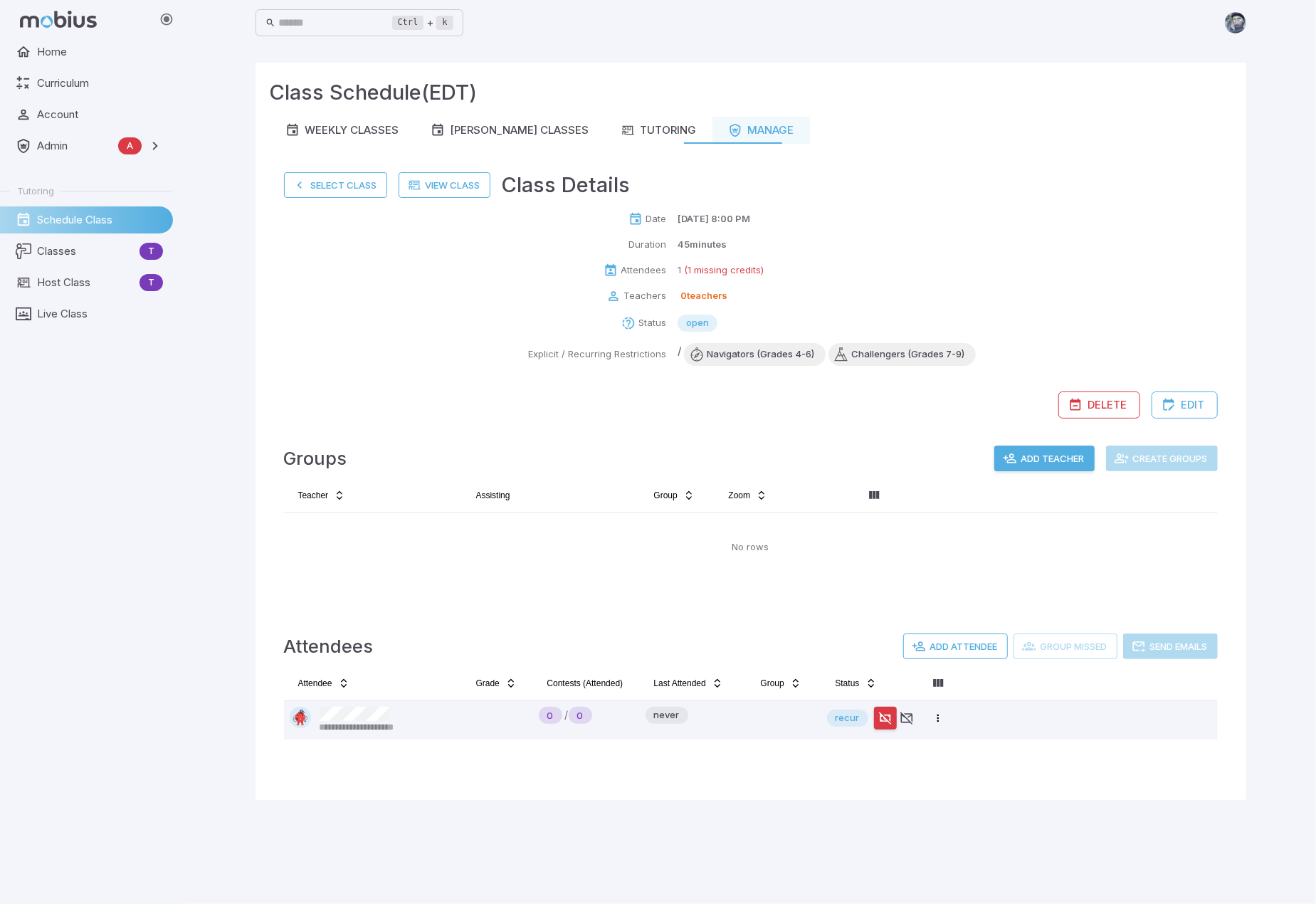
click at [1030, 458] on button "Add Teacher" at bounding box center [1044, 458] width 101 height 25
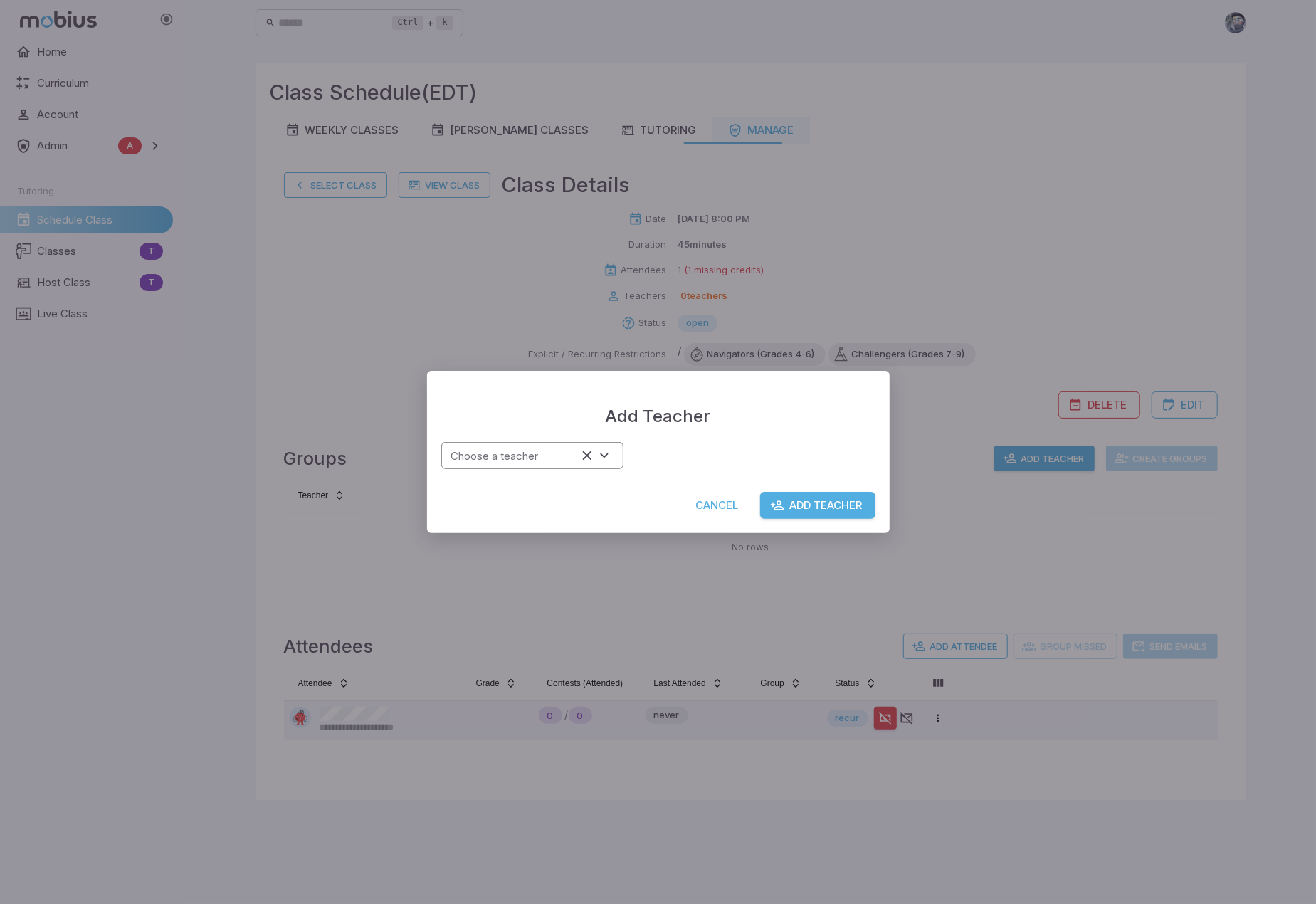
click at [506, 458] on input "Choose a teacher" at bounding box center [511, 456] width 132 height 20
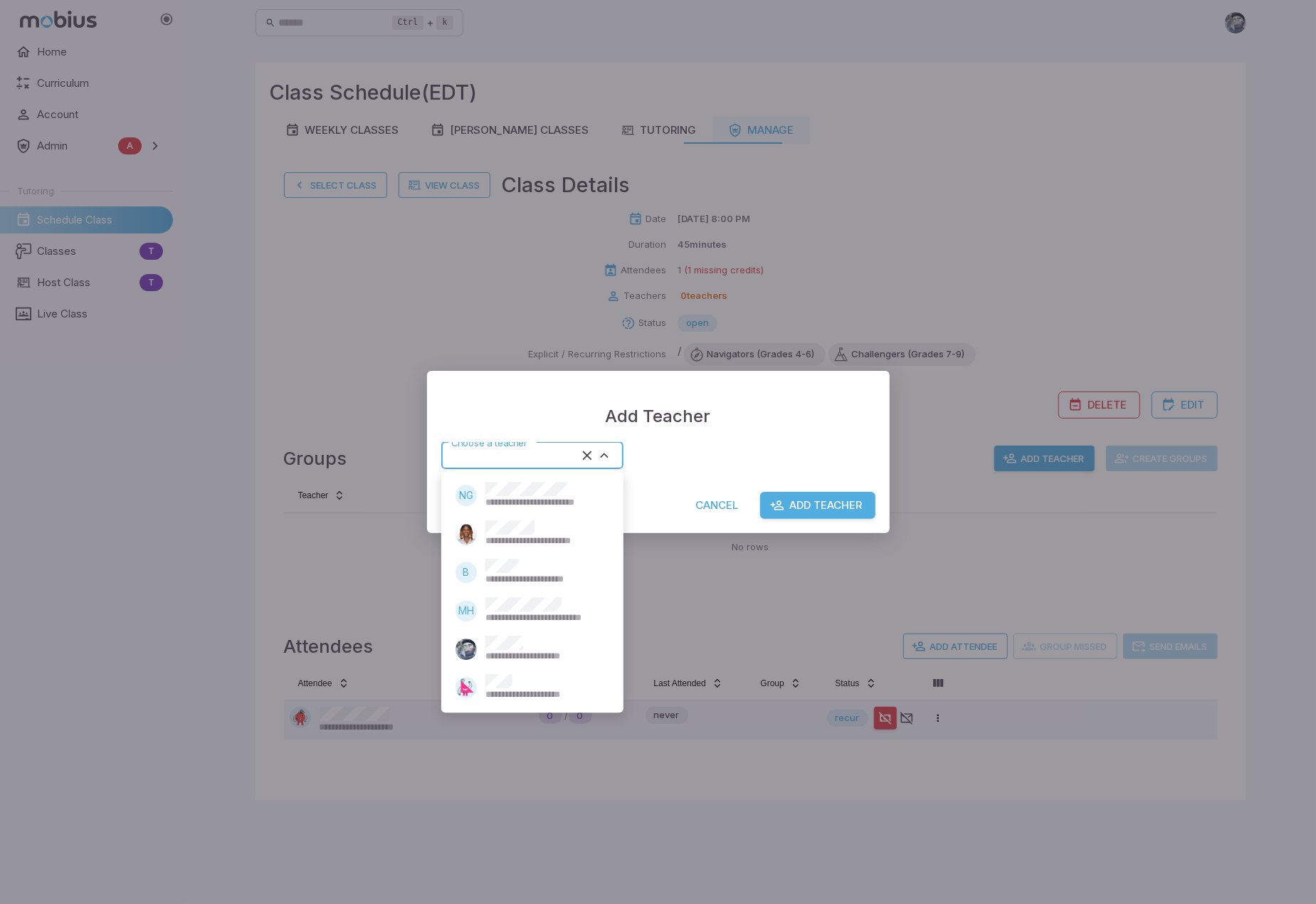
click at [516, 563] on span "**********" at bounding box center [543, 695] width 116 height 13
type input "*****"
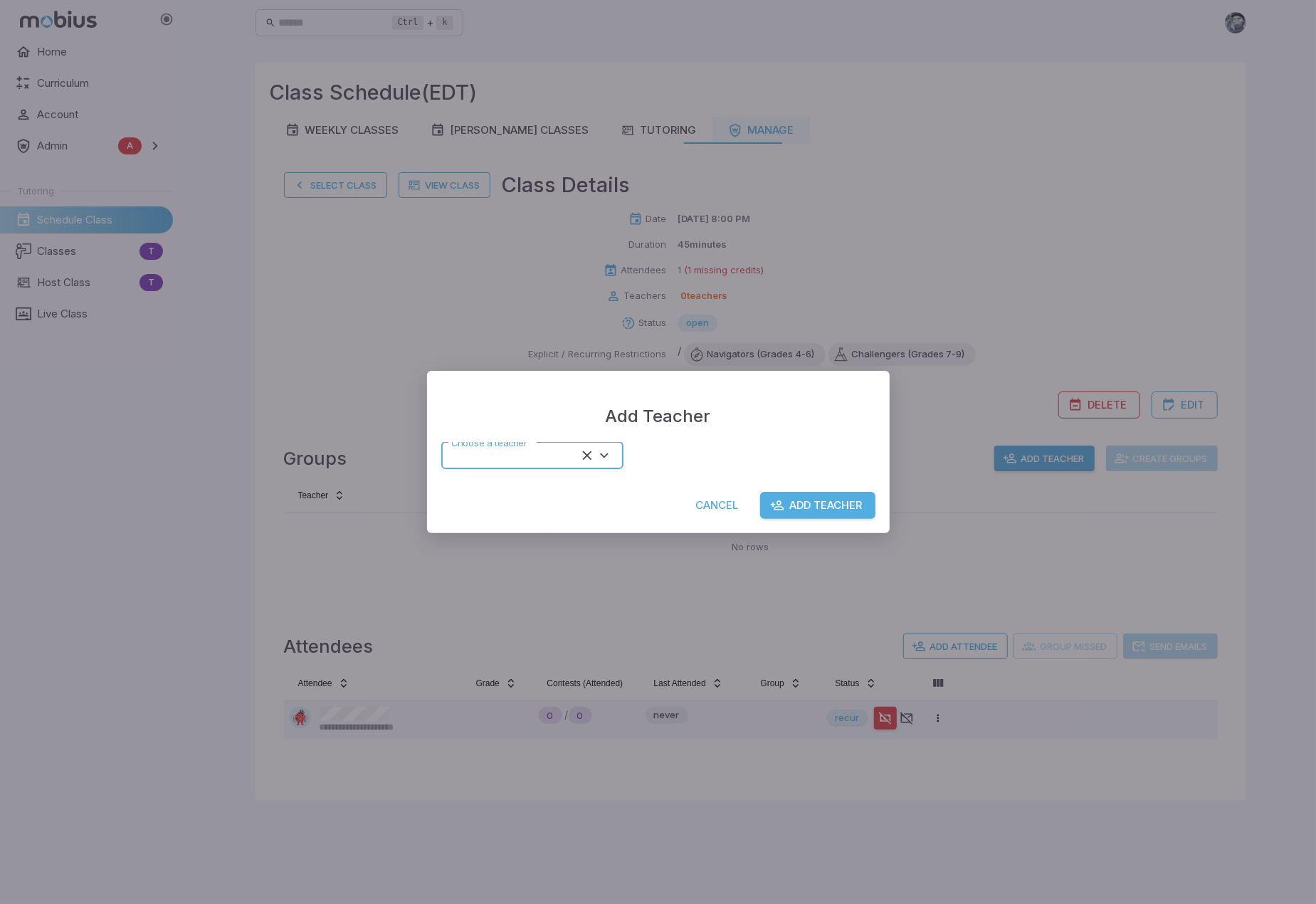
click at [834, 510] on button "Add Teacher" at bounding box center [818, 505] width 115 height 27
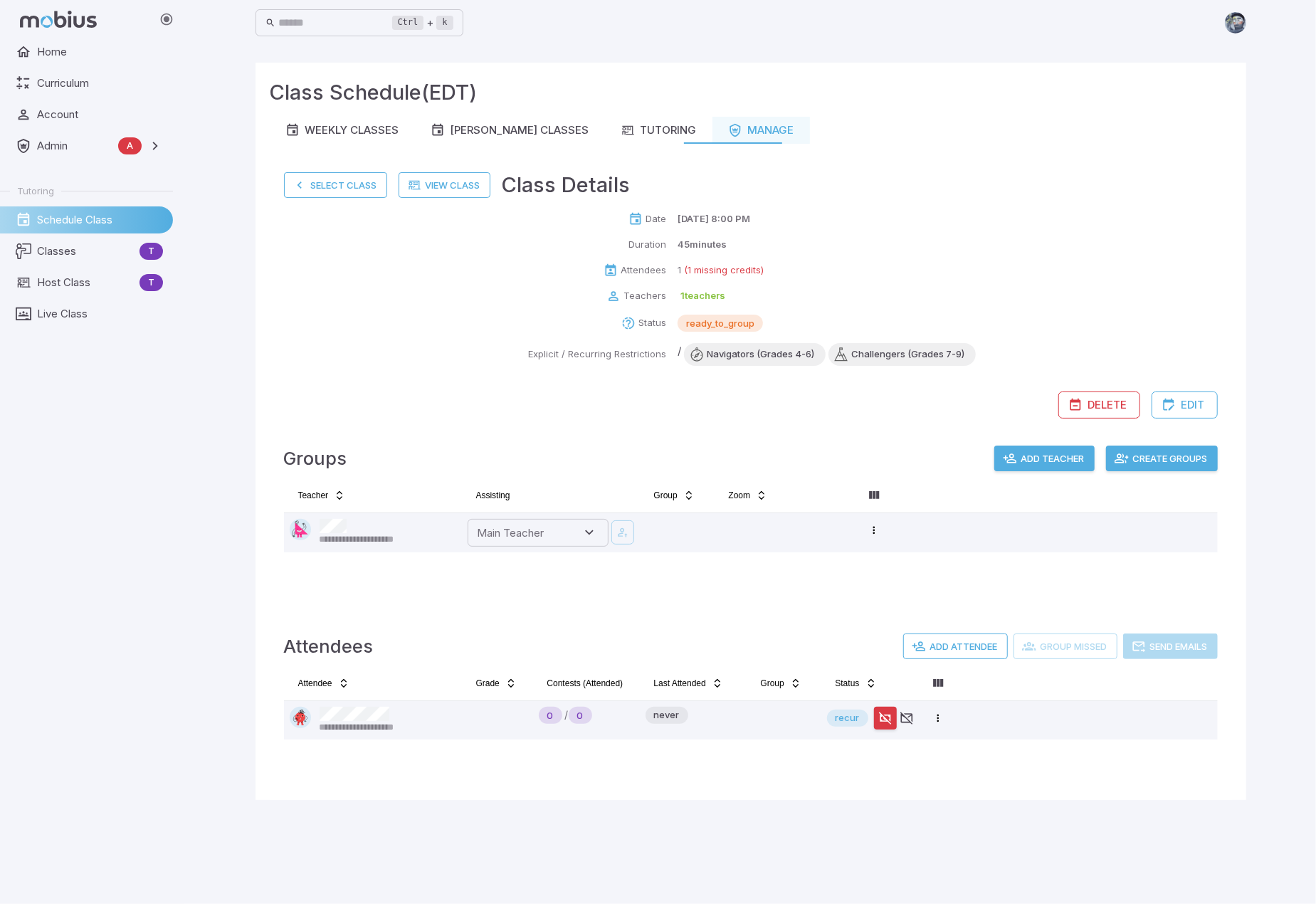
click at [1193, 460] on button "Create Groups" at bounding box center [1162, 458] width 111 height 25
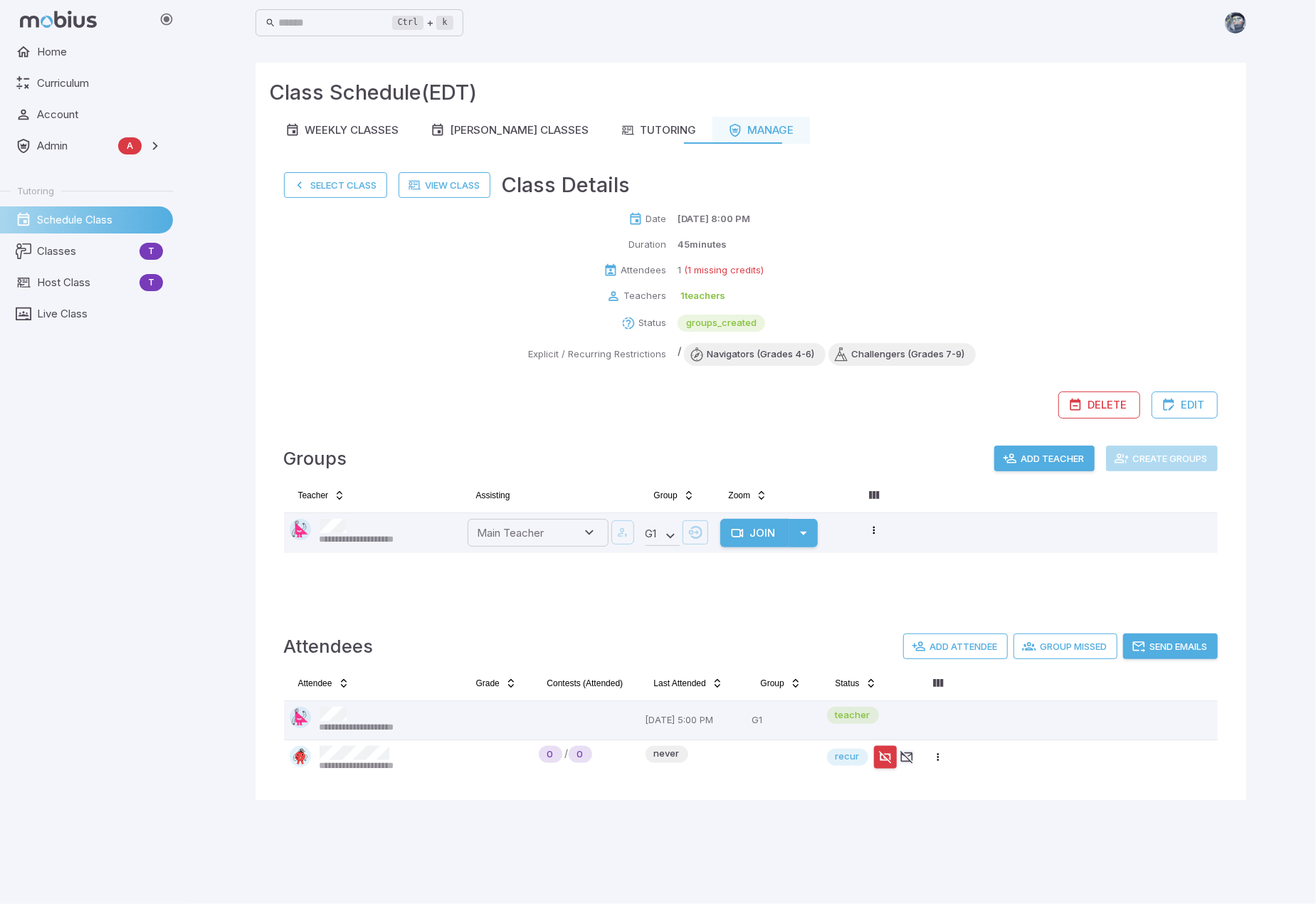
click at [1192, 563] on button "Send Emails" at bounding box center [1170, 646] width 95 height 25
click at [336, 185] on button "Select Class" at bounding box center [336, 185] width 104 height 25
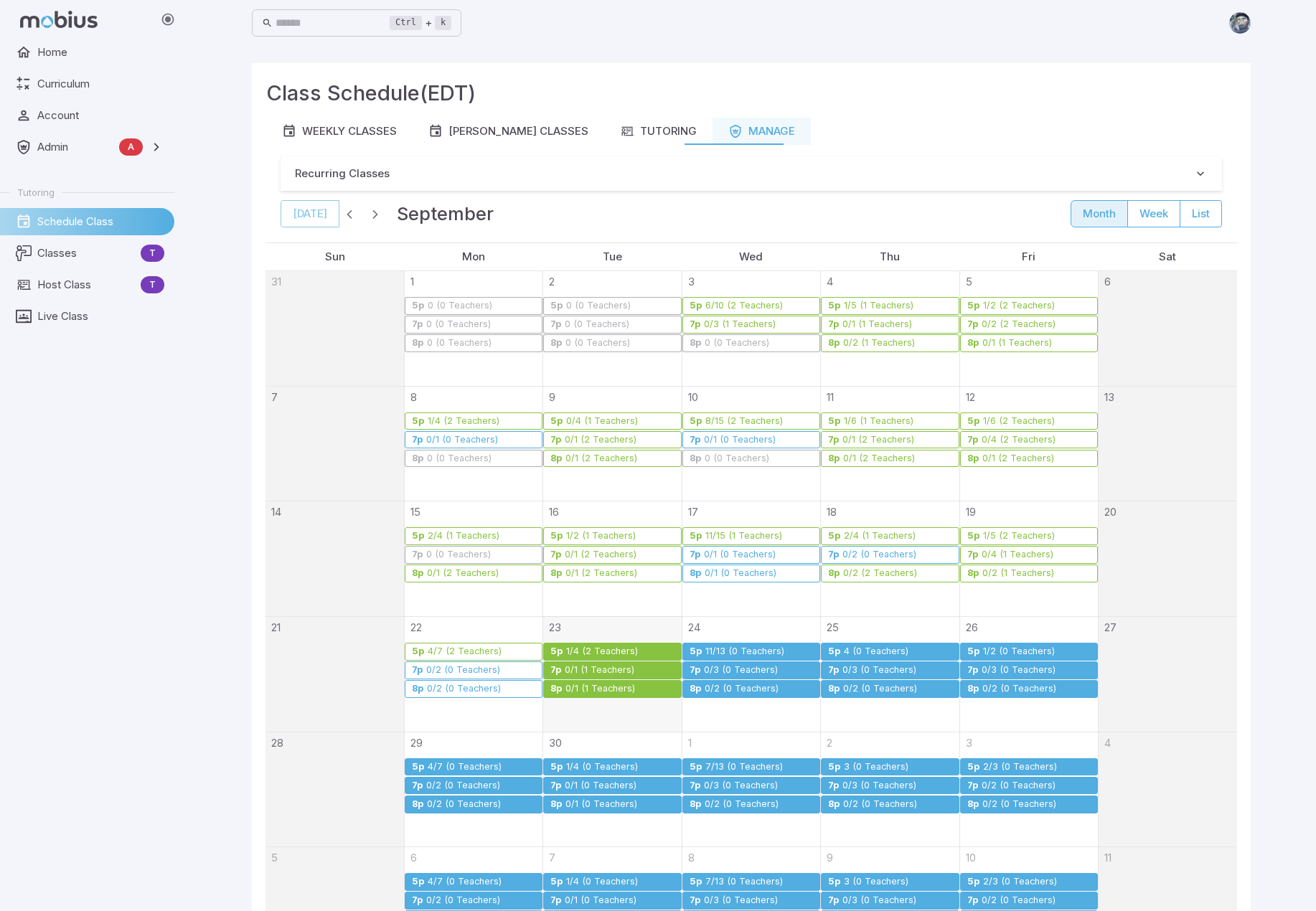
click at [615, 567] on div "0/1 (1 Teachers)" at bounding box center [600, 670] width 71 height 11
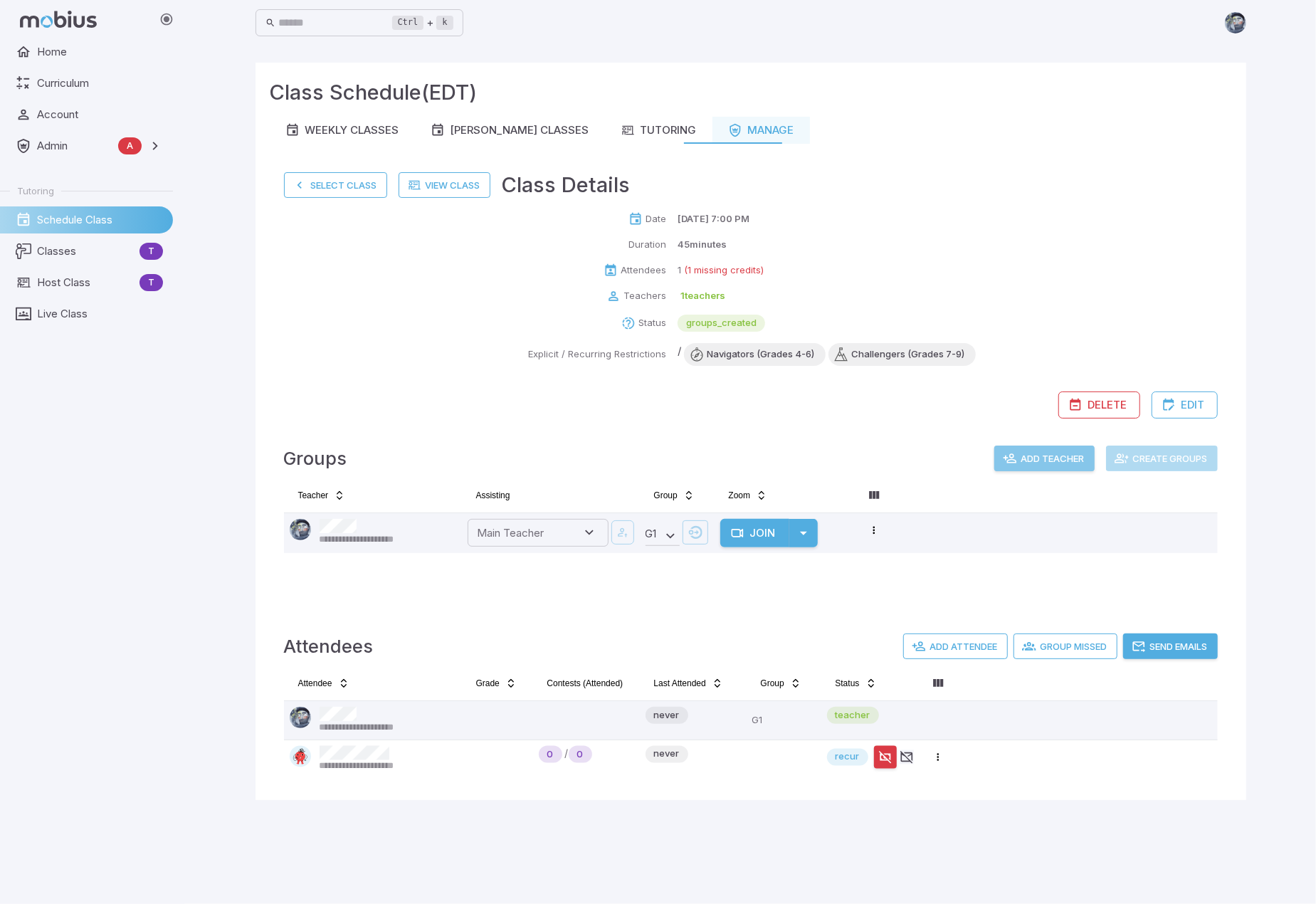
click at [1045, 447] on button "Add Teacher" at bounding box center [1044, 458] width 101 height 25
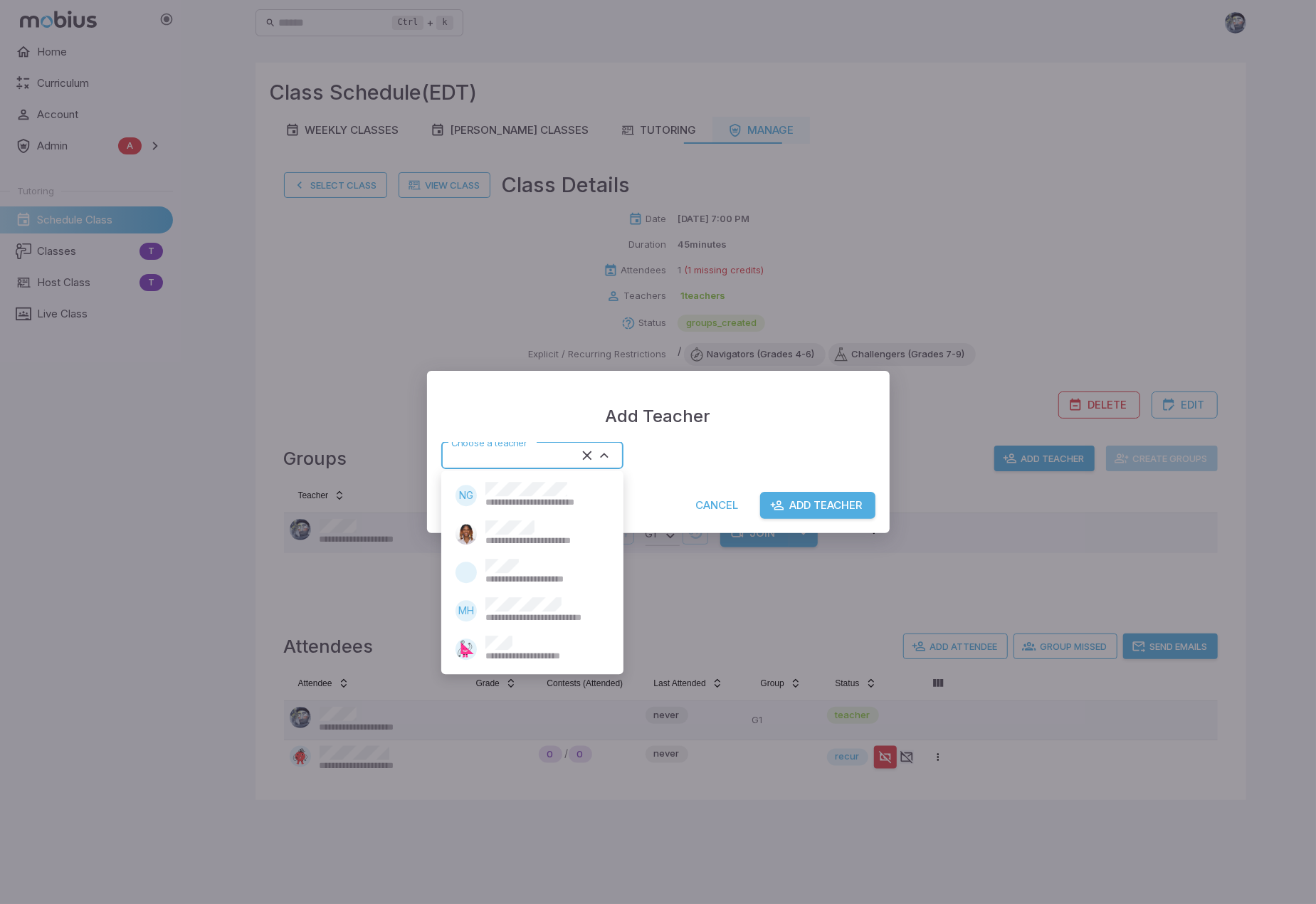
click at [506, 459] on input "Choose a teacher" at bounding box center [511, 456] width 132 height 20
click at [520, 563] on div "**********" at bounding box center [543, 650] width 116 height 27
type input "*****"
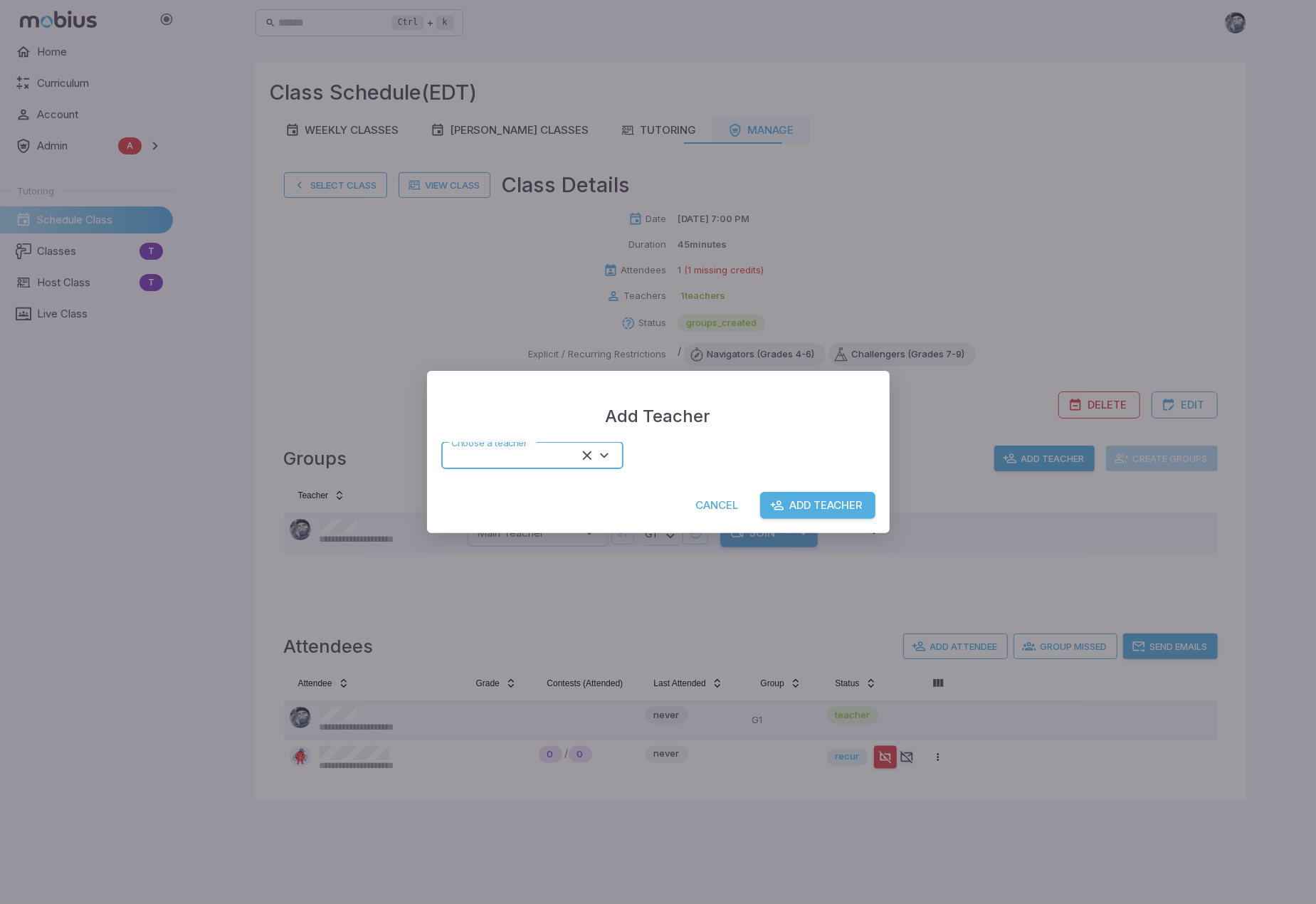
click at [839, 500] on button "Add Teacher" at bounding box center [818, 505] width 115 height 27
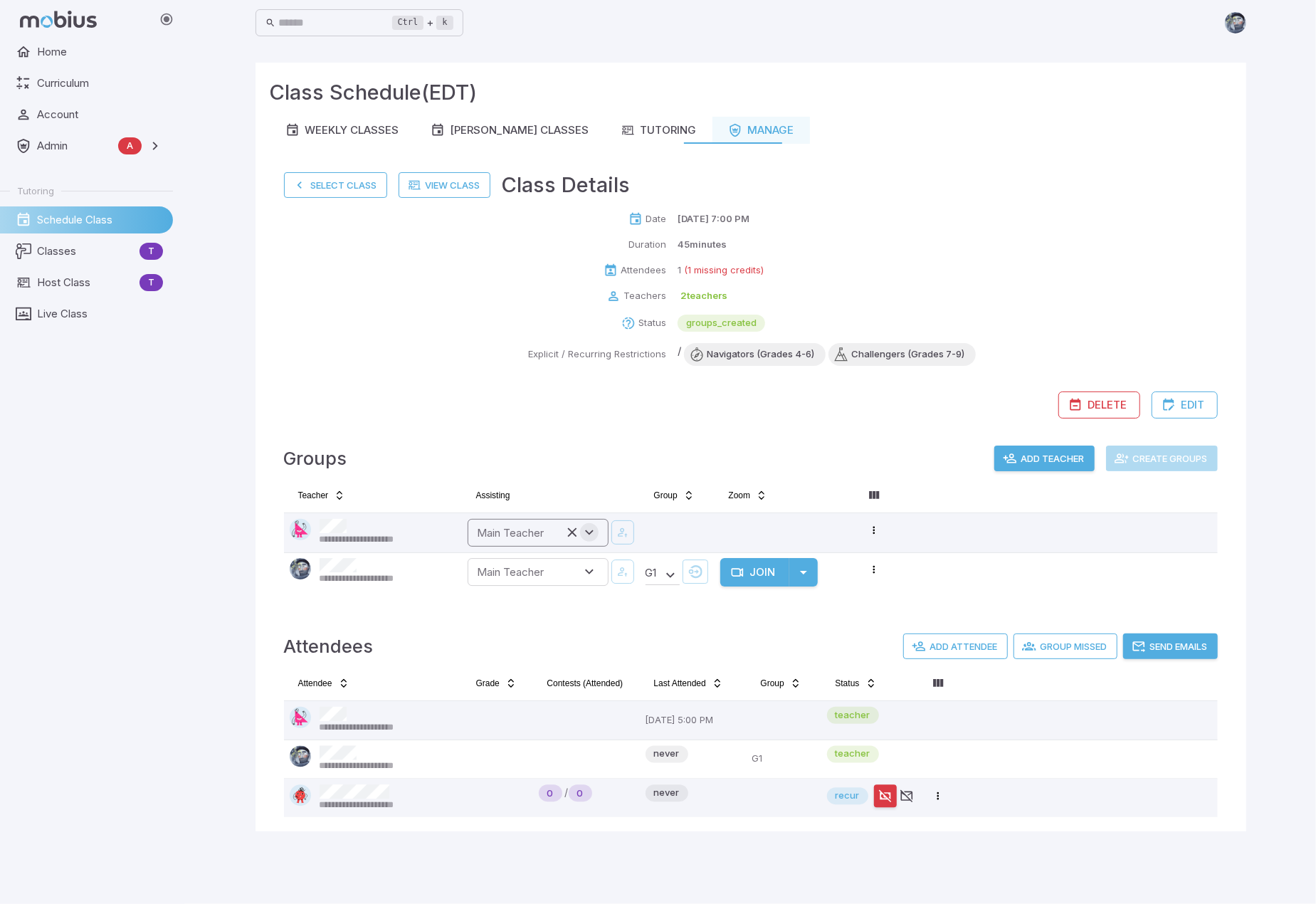
click at [594, 532] on icon "Open" at bounding box center [589, 533] width 16 height 16
click at [582, 563] on div "**********" at bounding box center [572, 573] width 120 height 27
type input "******"
click at [625, 522] on button "button" at bounding box center [622, 533] width 22 height 24
click at [953, 108] on div "Class Schedule (EDT)" at bounding box center [750, 97] width 962 height 40
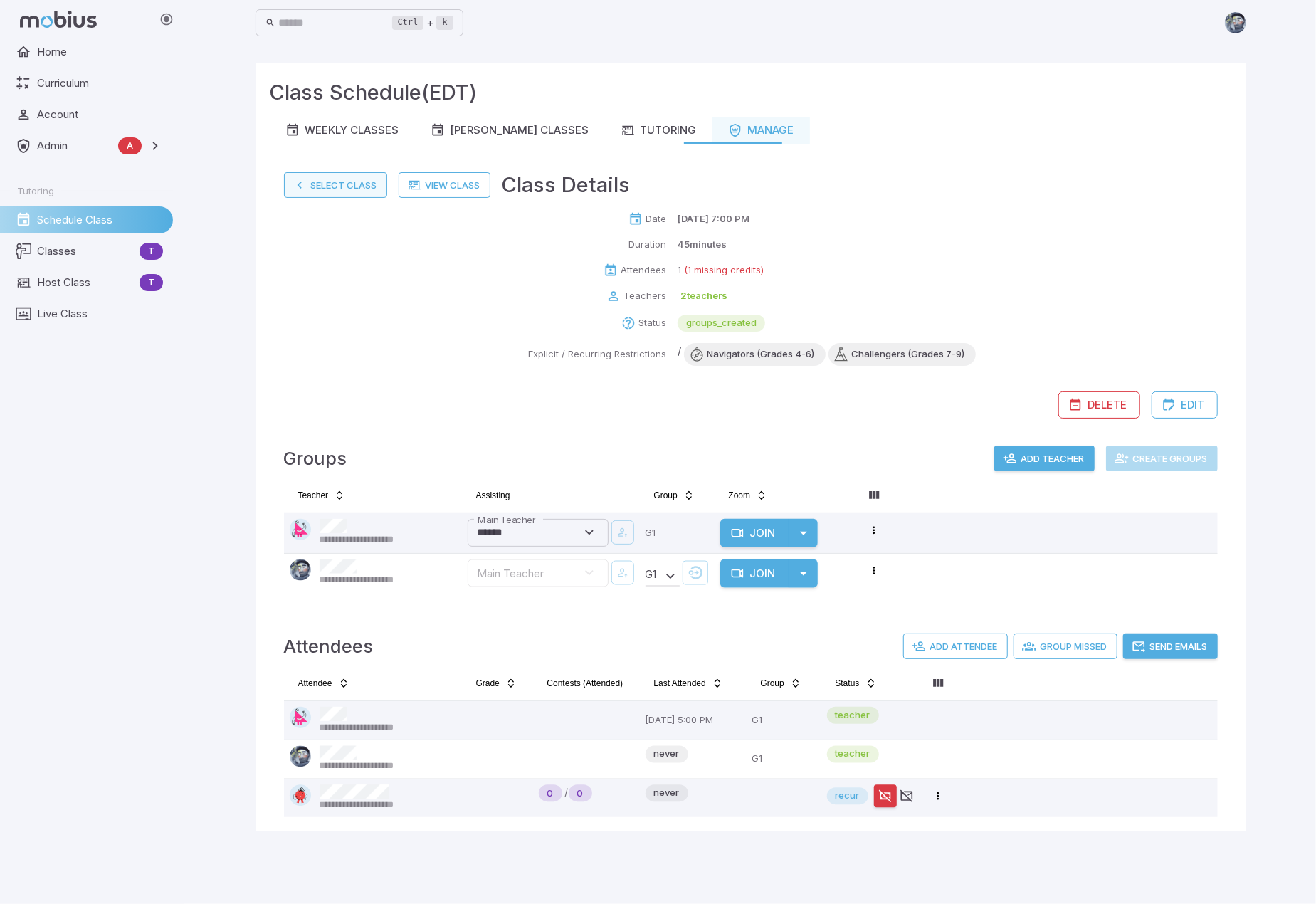
click at [366, 193] on button "Select Class" at bounding box center [336, 185] width 104 height 25
